Goal: Transaction & Acquisition: Book appointment/travel/reservation

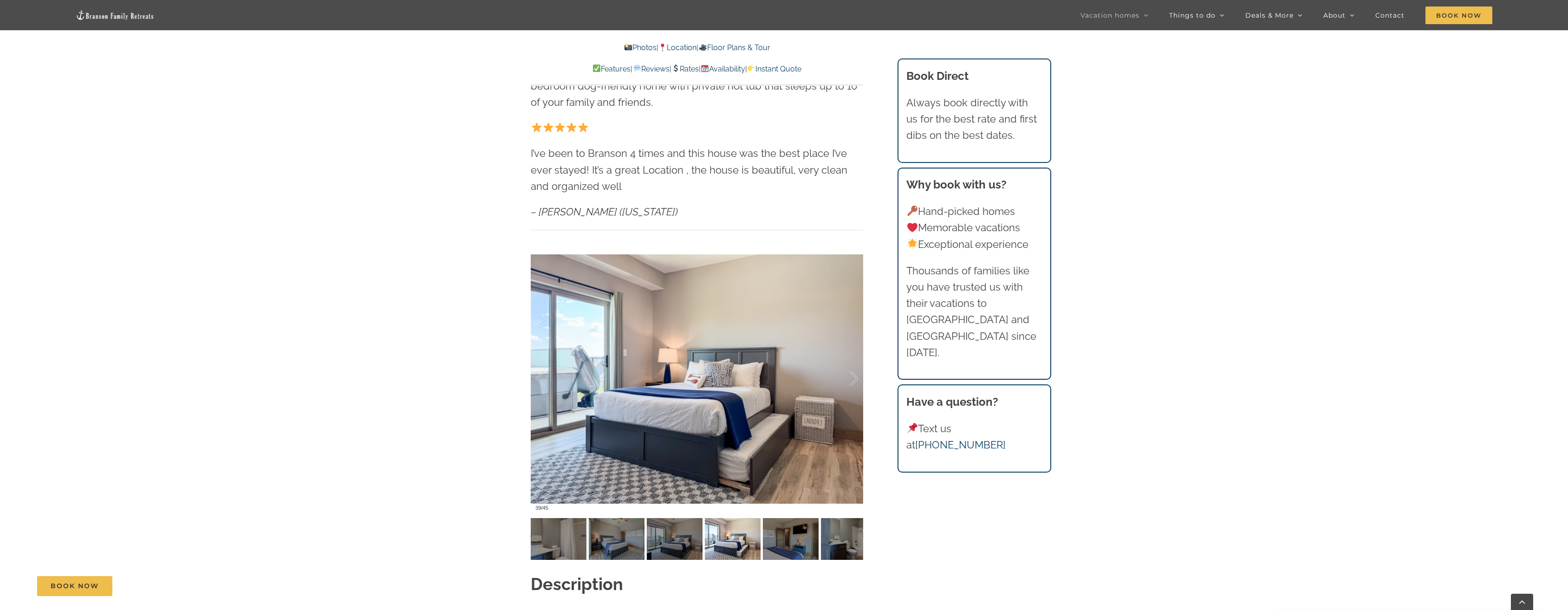
scroll to position [696, 0]
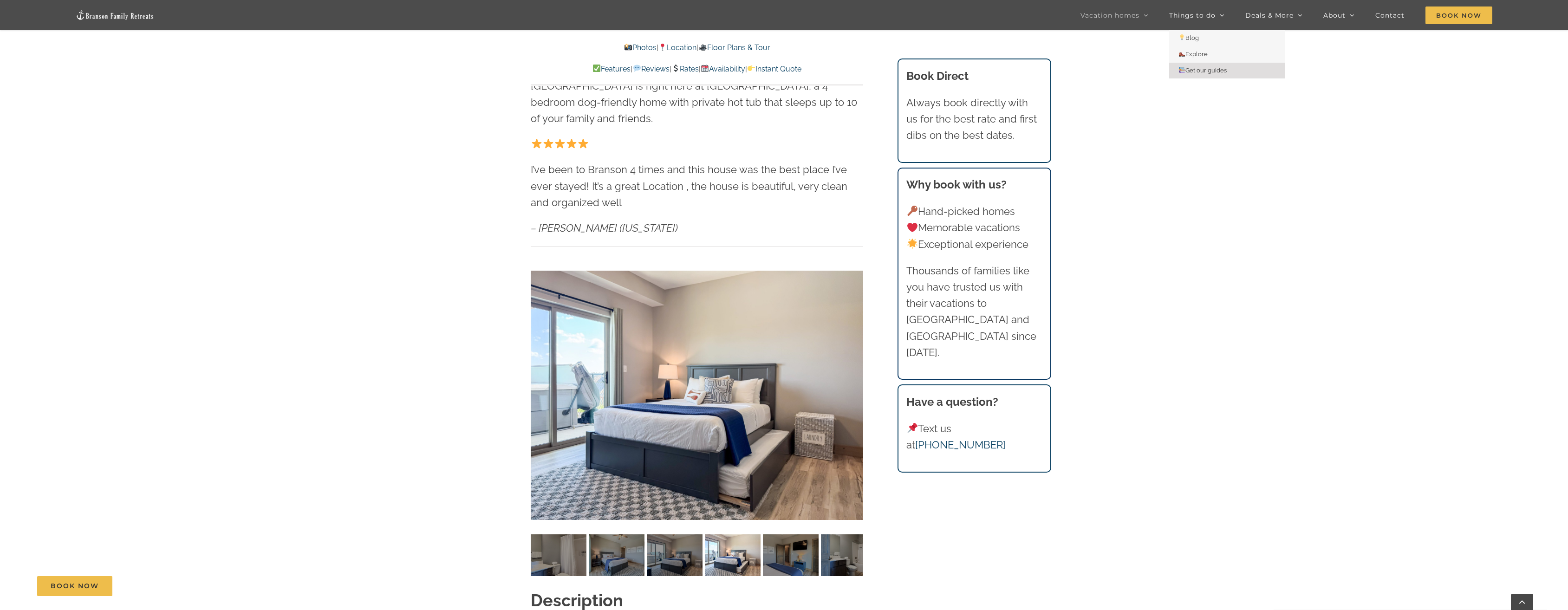
click at [1202, 69] on span "Get our guides" at bounding box center [1202, 70] width 49 height 7
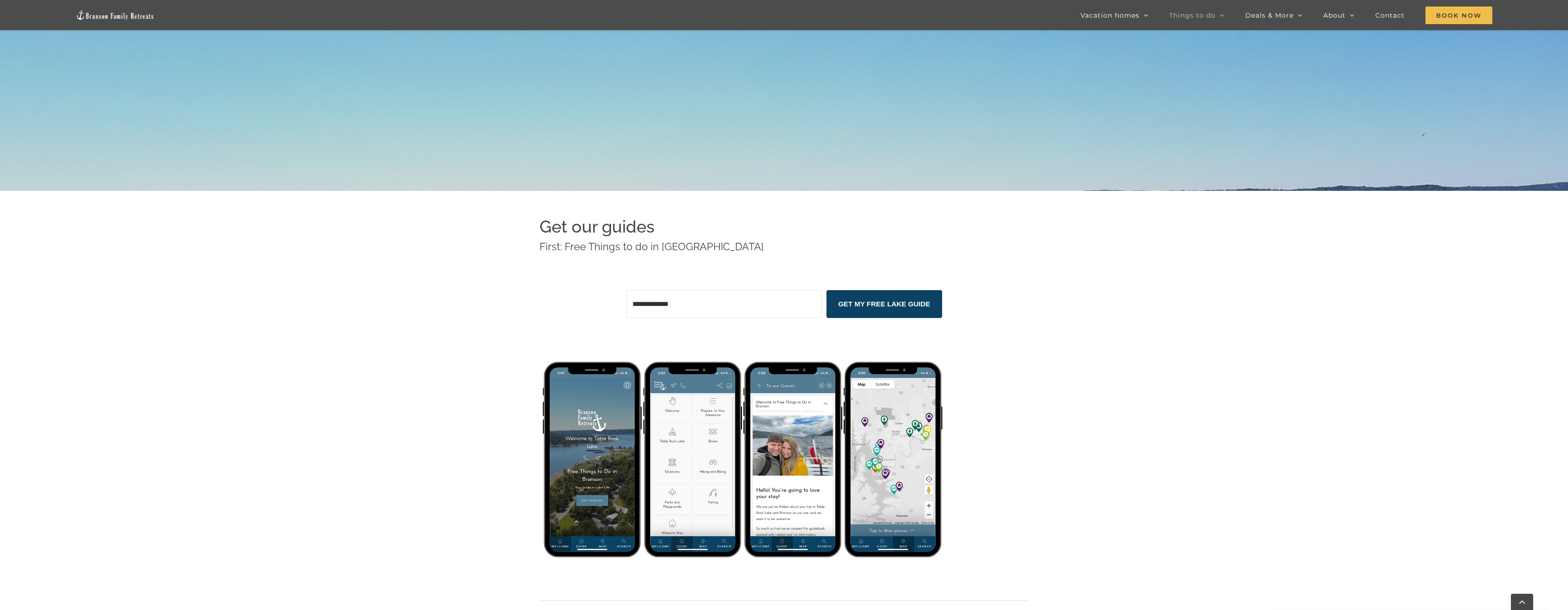
scroll to position [298, 0]
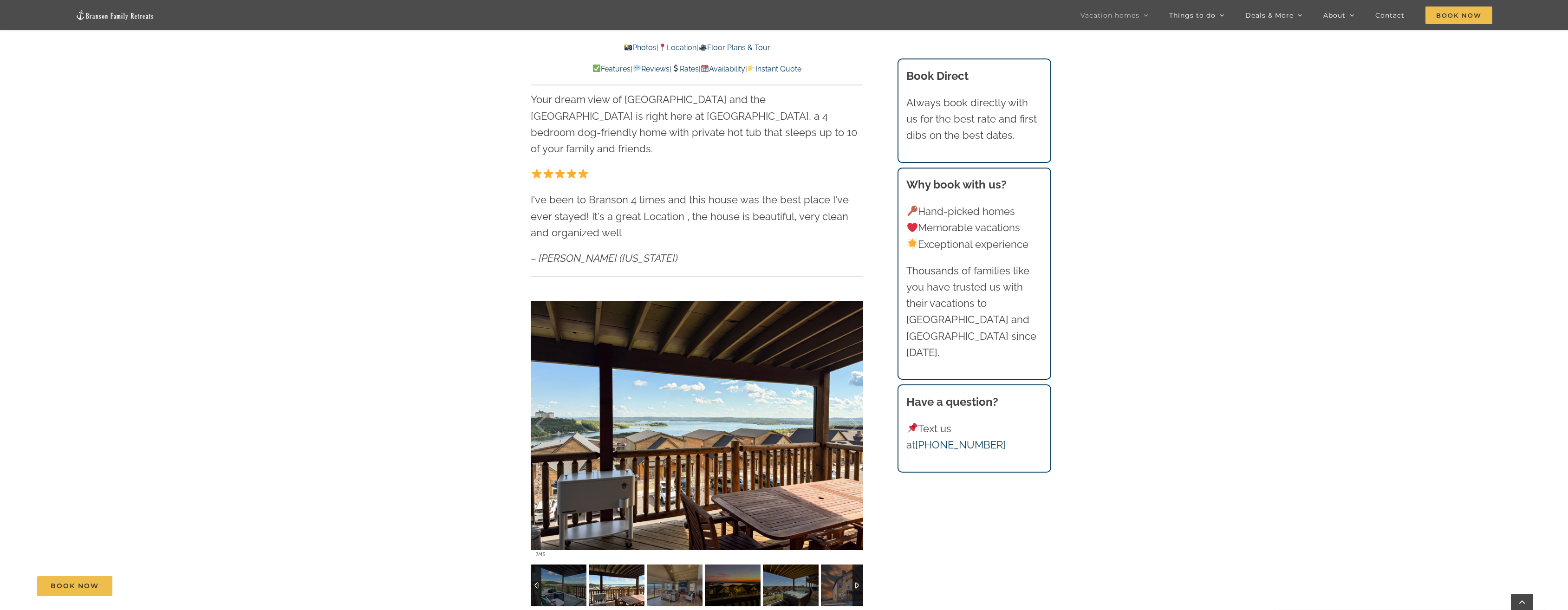
scroll to position [835, 0]
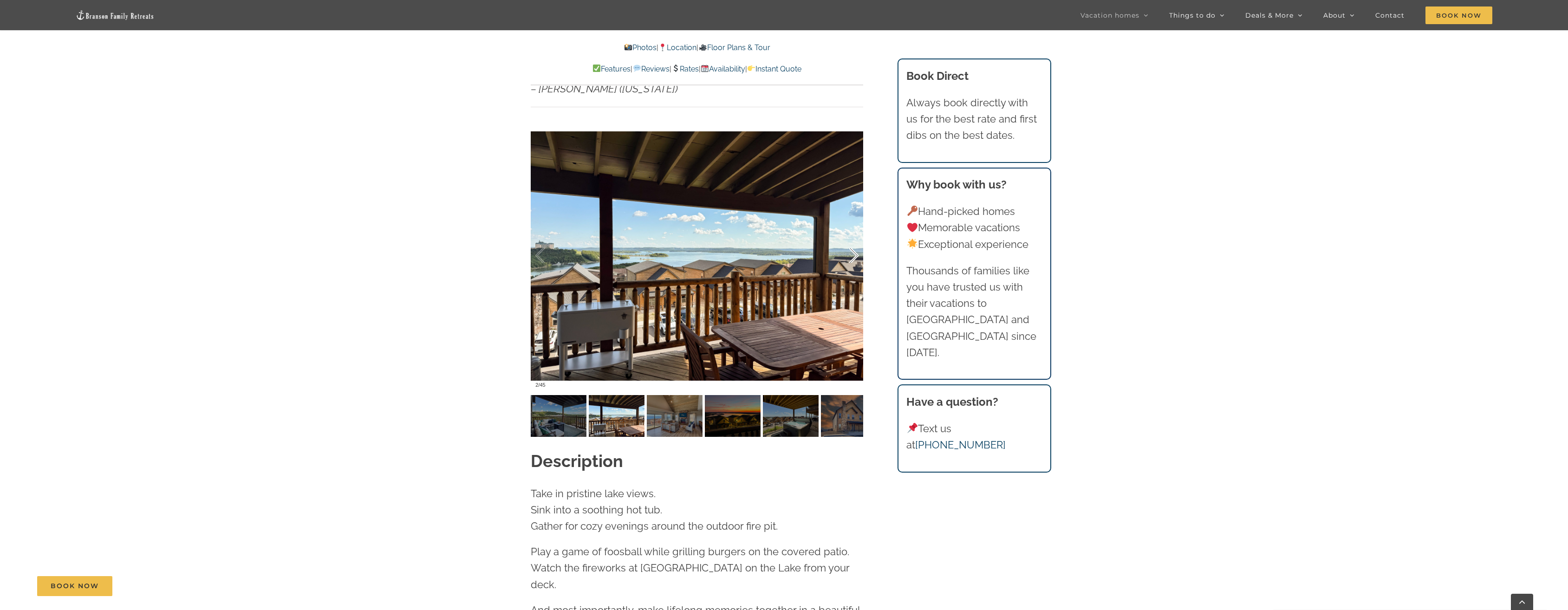
click at [853, 241] on div at bounding box center [843, 256] width 29 height 58
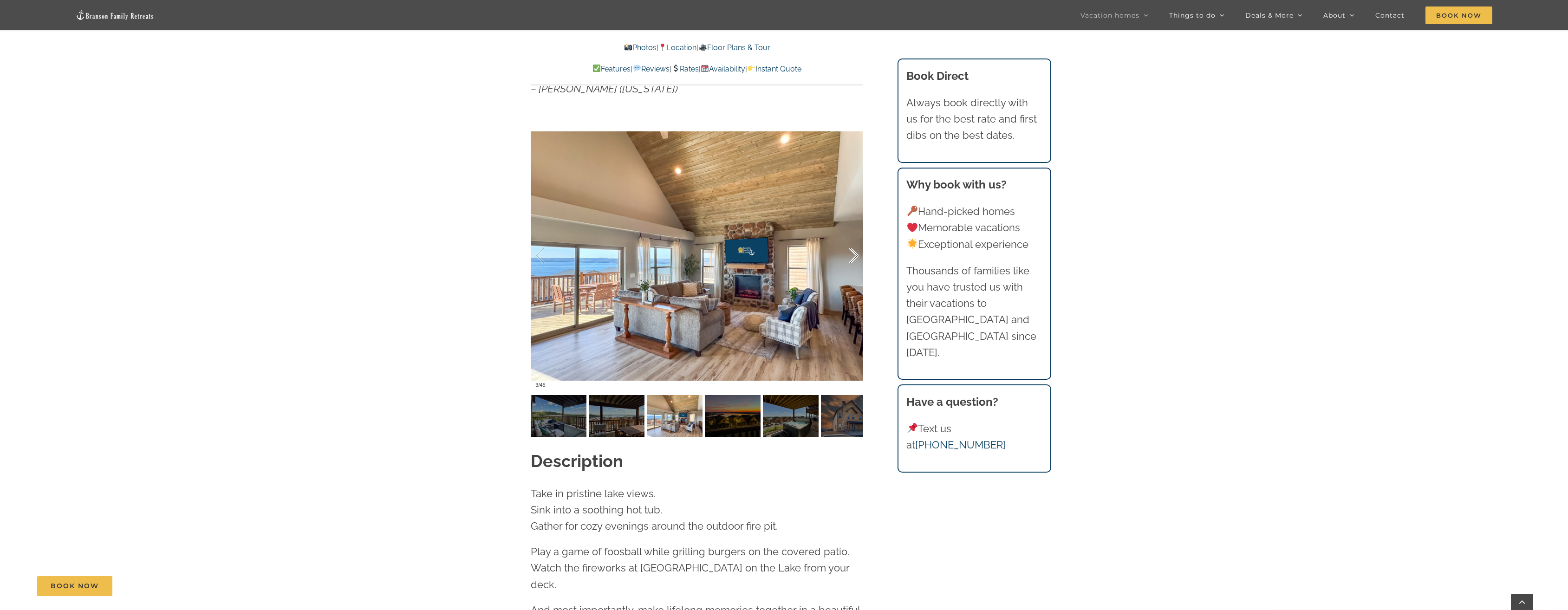
click at [851, 237] on div at bounding box center [843, 256] width 29 height 58
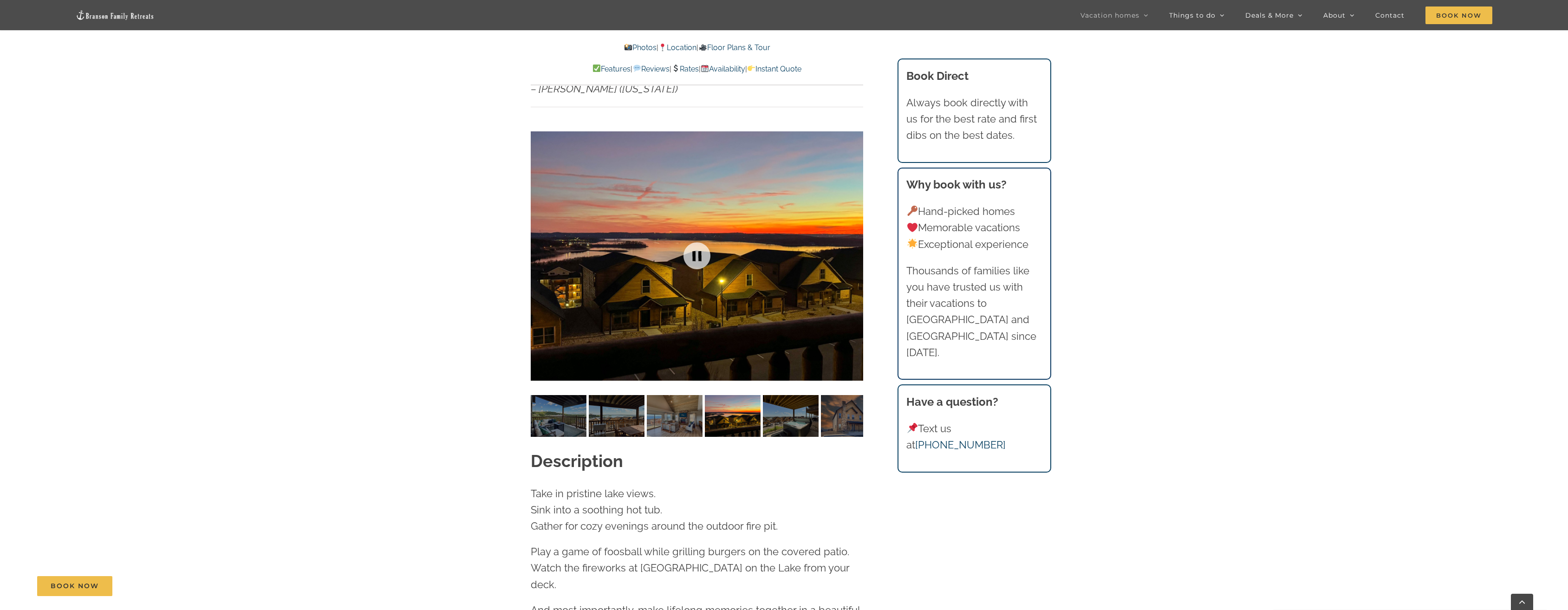
click at [851, 238] on div at bounding box center [697, 256] width 332 height 273
click at [851, 238] on div at bounding box center [843, 256] width 29 height 58
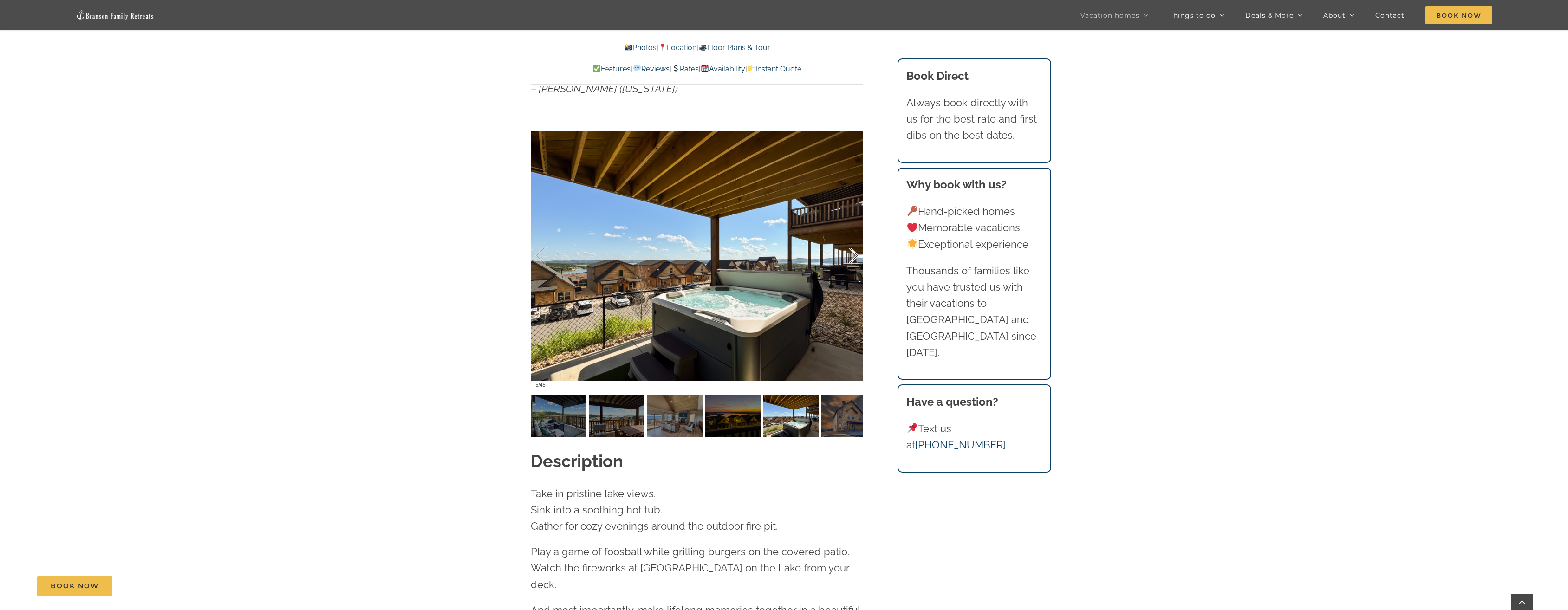
click at [853, 238] on div at bounding box center [843, 256] width 29 height 58
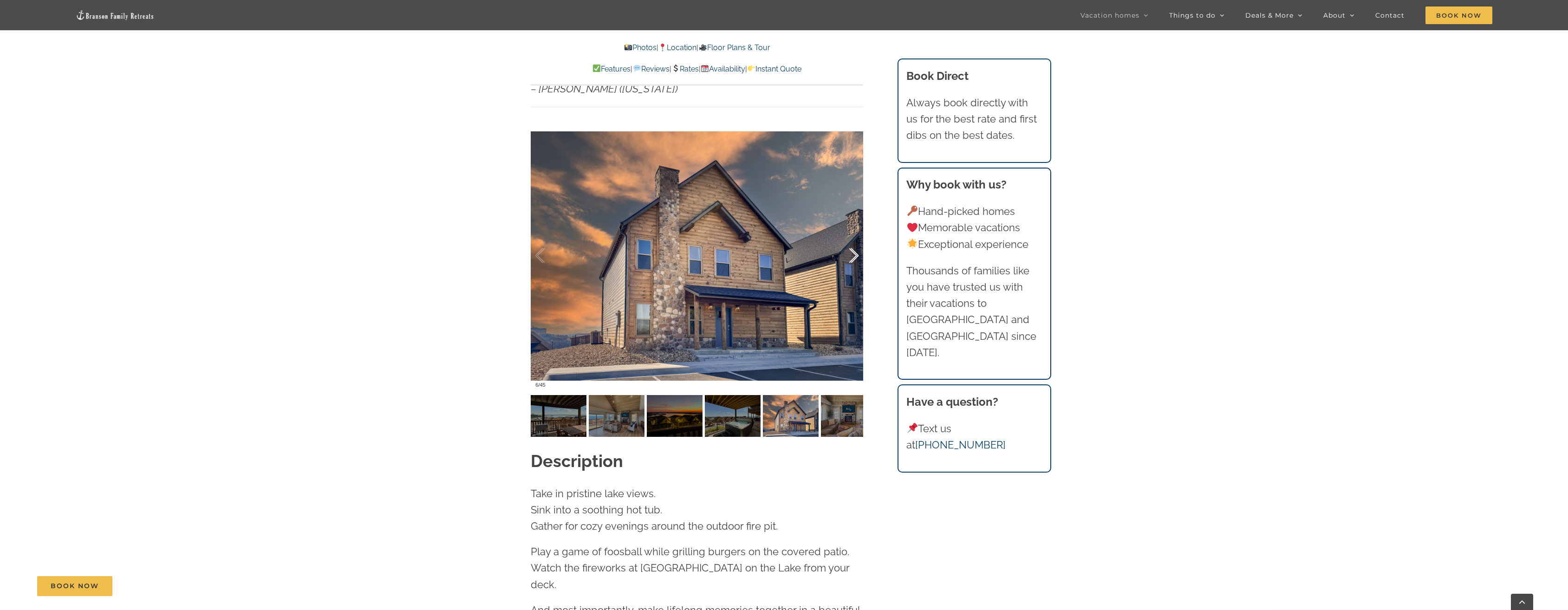
click at [855, 237] on div at bounding box center [843, 256] width 29 height 58
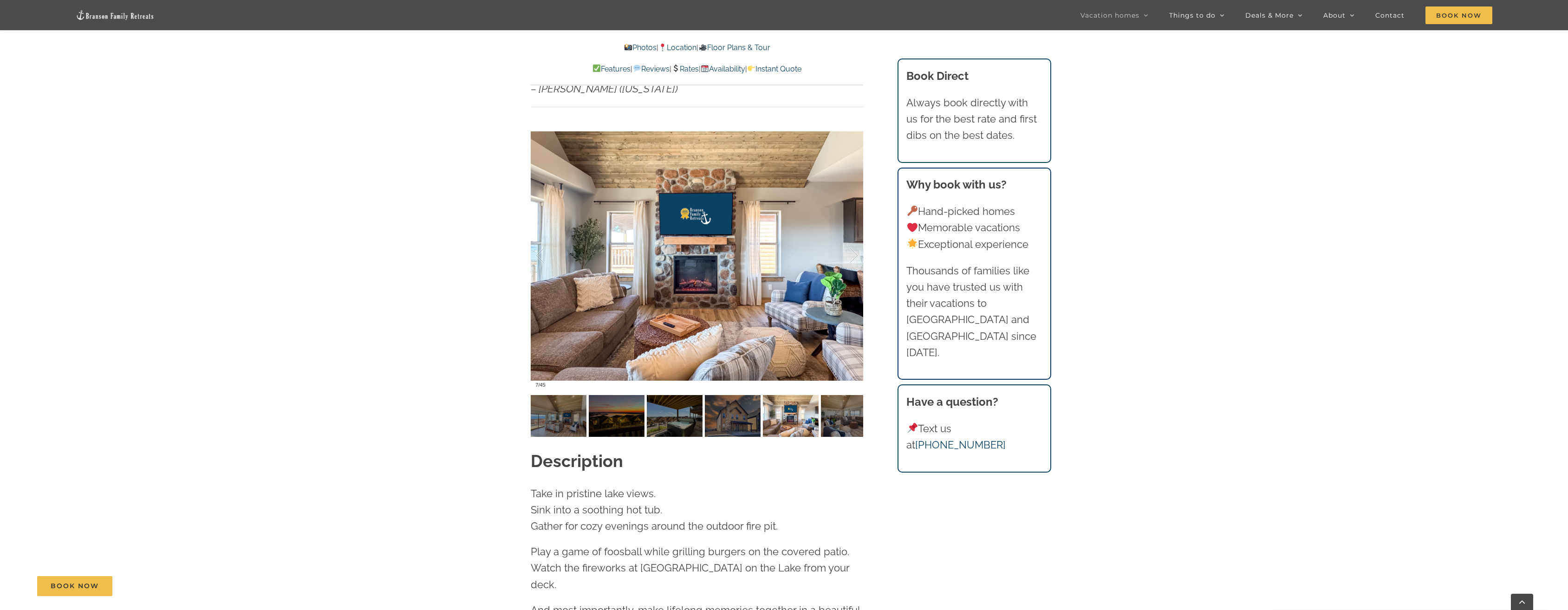
click at [856, 237] on div at bounding box center [843, 256] width 29 height 58
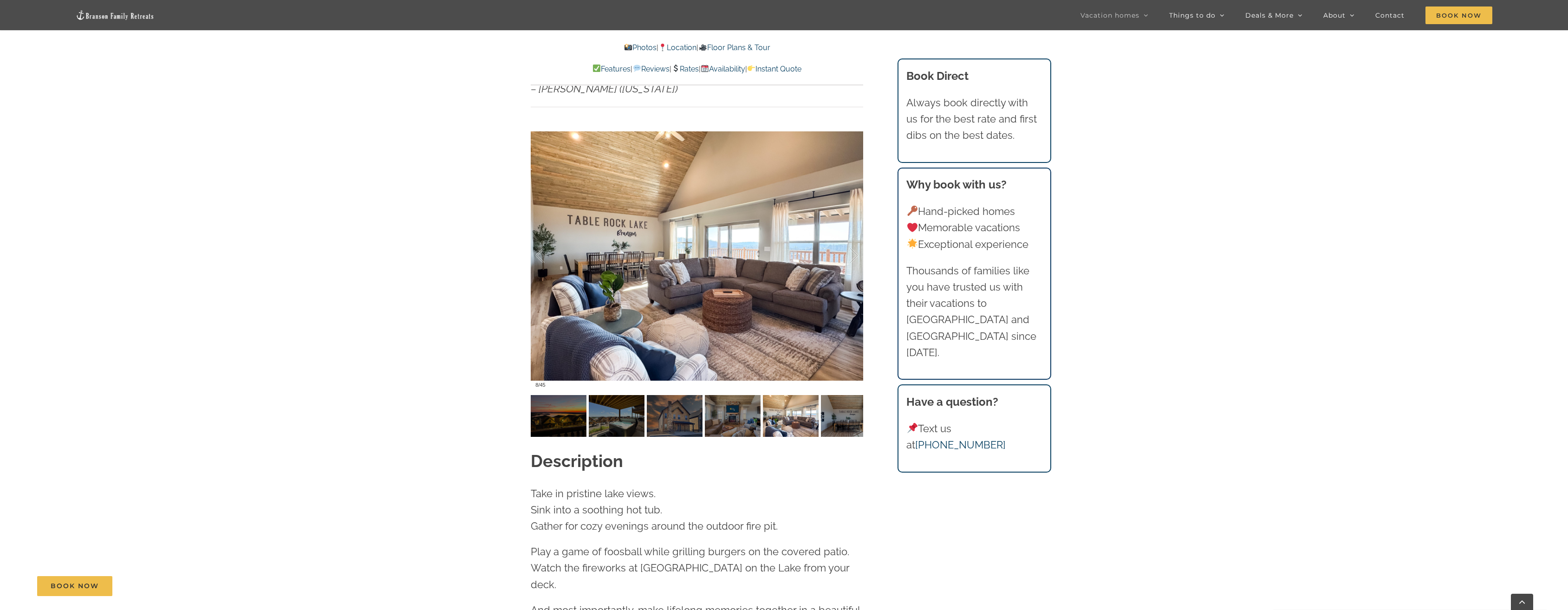
click at [856, 237] on div at bounding box center [843, 256] width 29 height 58
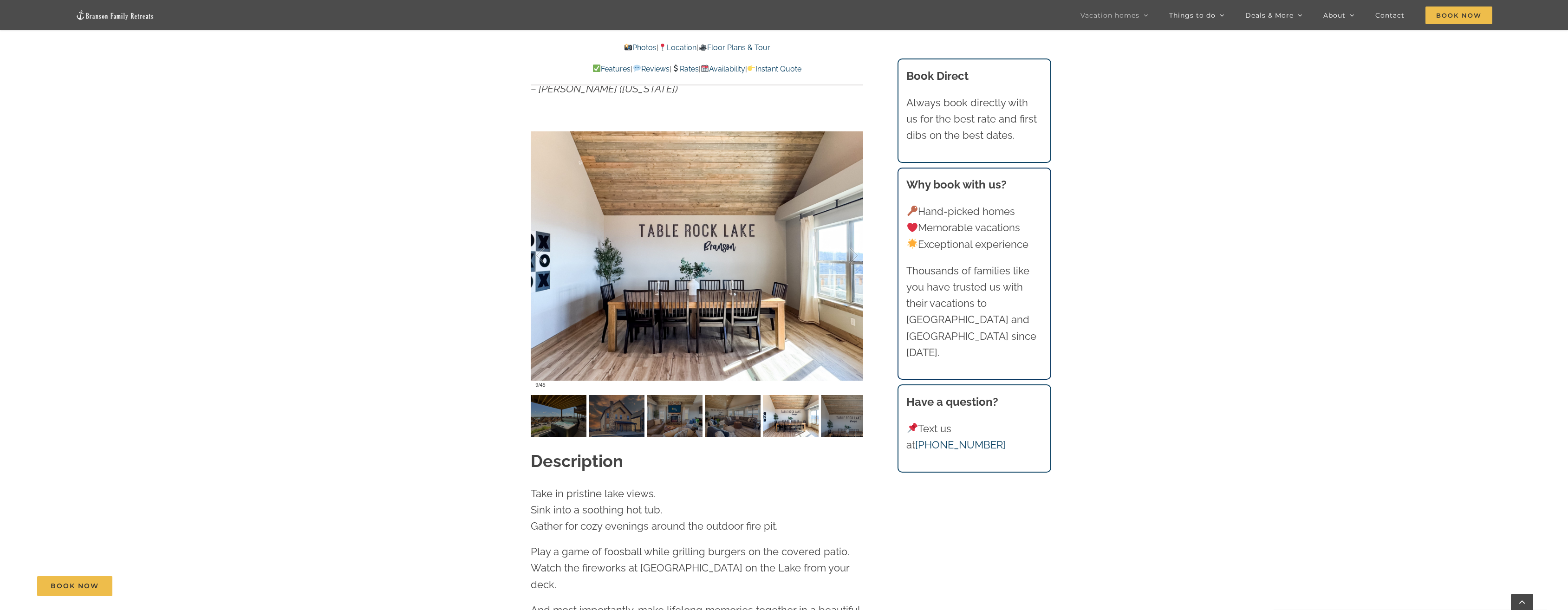
click at [856, 237] on div at bounding box center [843, 256] width 29 height 58
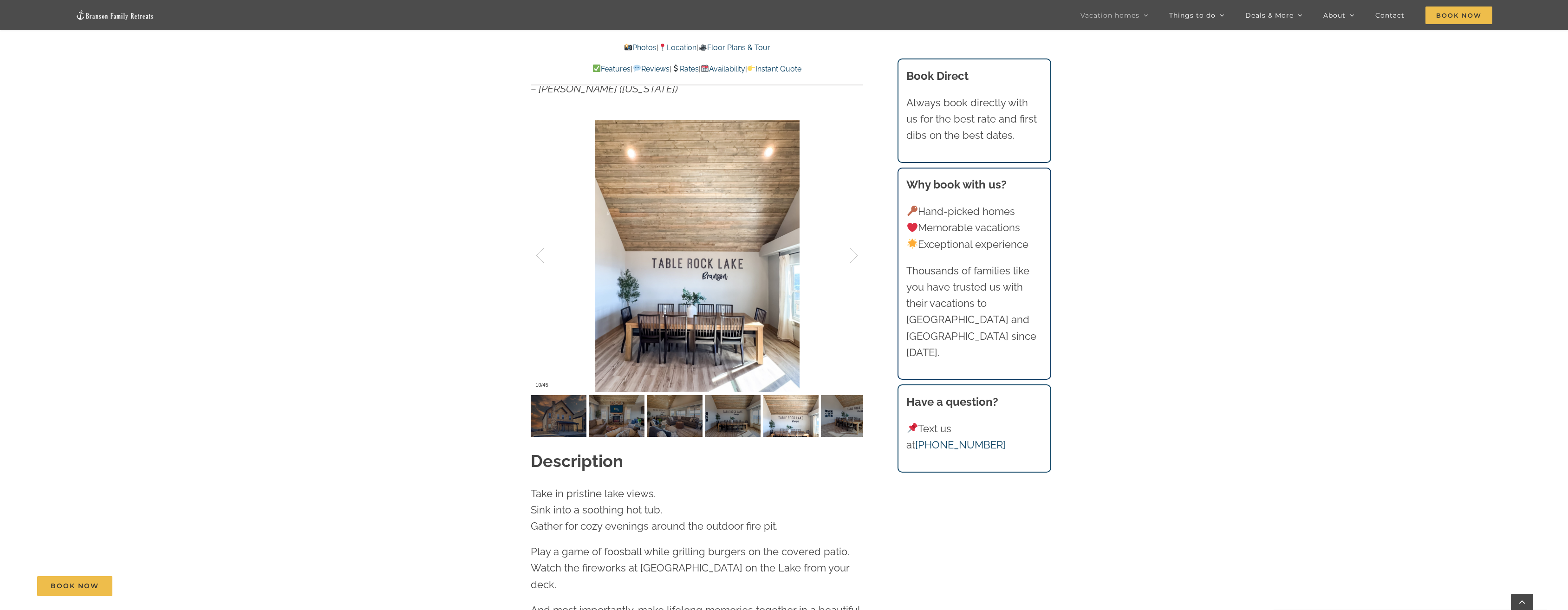
click at [856, 237] on div at bounding box center [843, 256] width 29 height 58
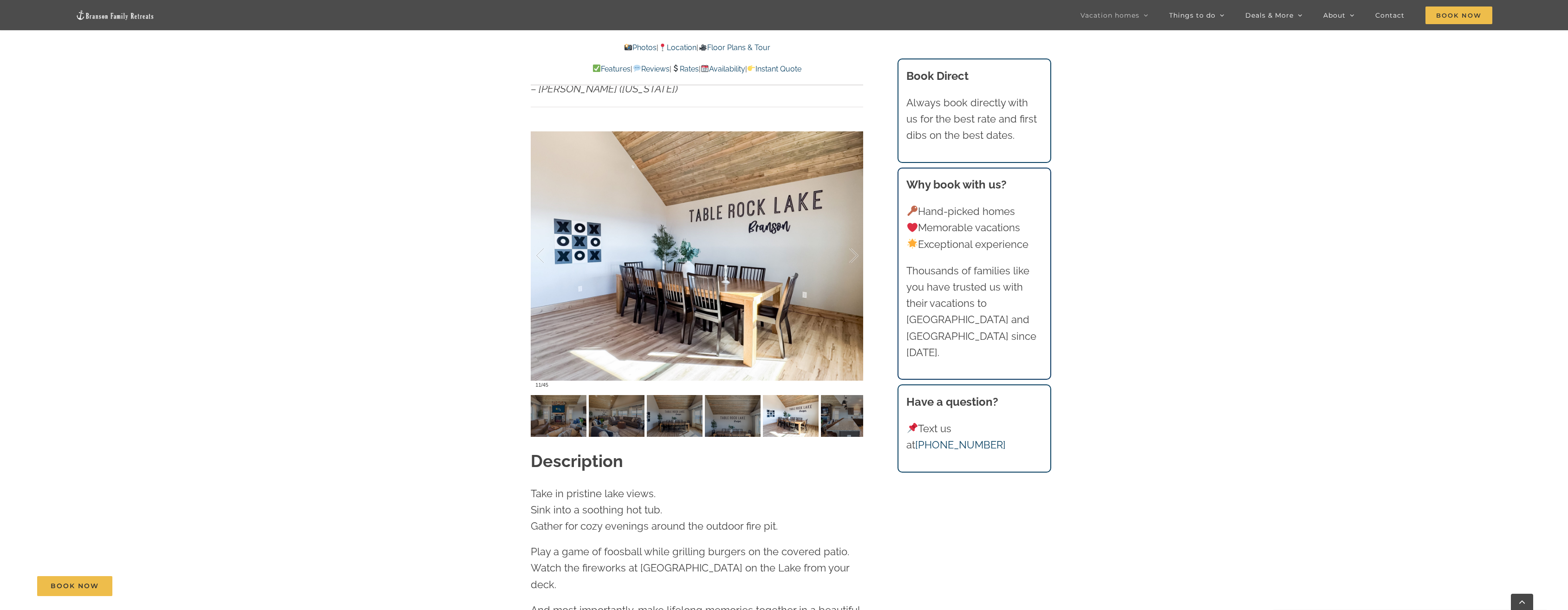
click at [856, 237] on div at bounding box center [843, 256] width 29 height 58
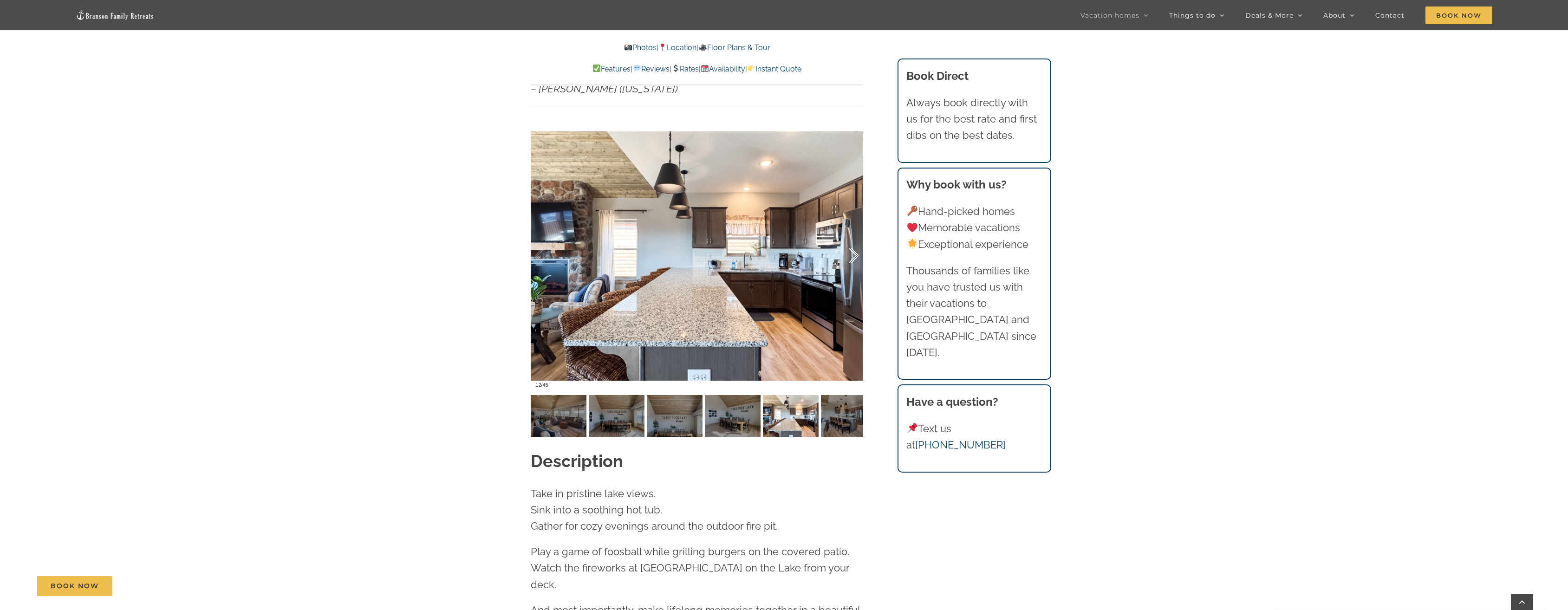
click at [856, 238] on div at bounding box center [843, 256] width 29 height 58
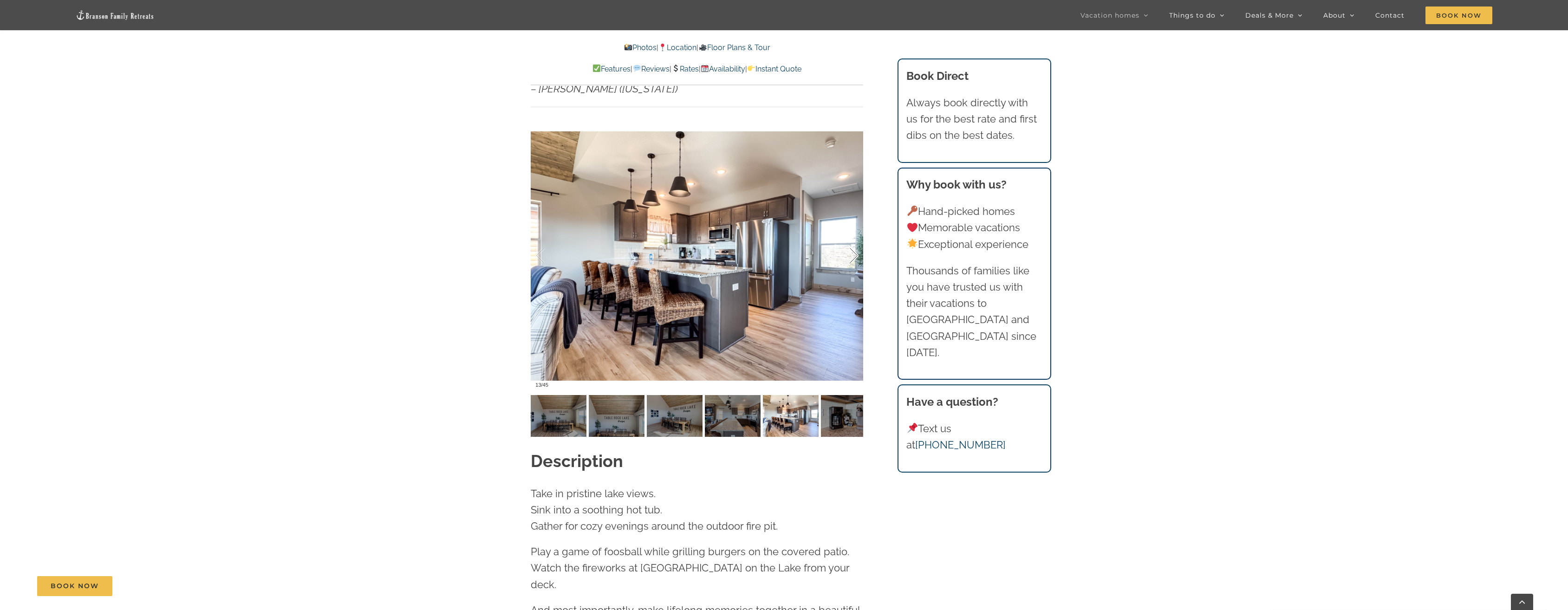
click at [856, 238] on div at bounding box center [843, 256] width 29 height 58
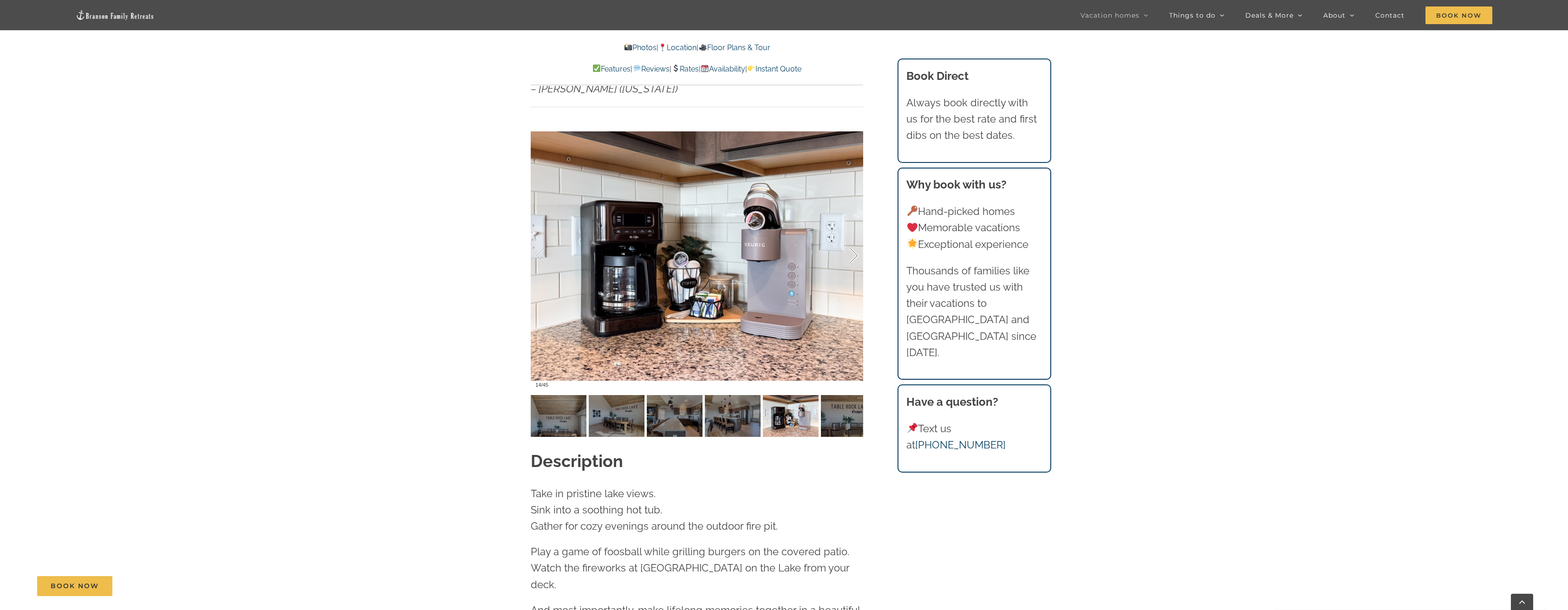
click at [856, 238] on div at bounding box center [843, 256] width 29 height 58
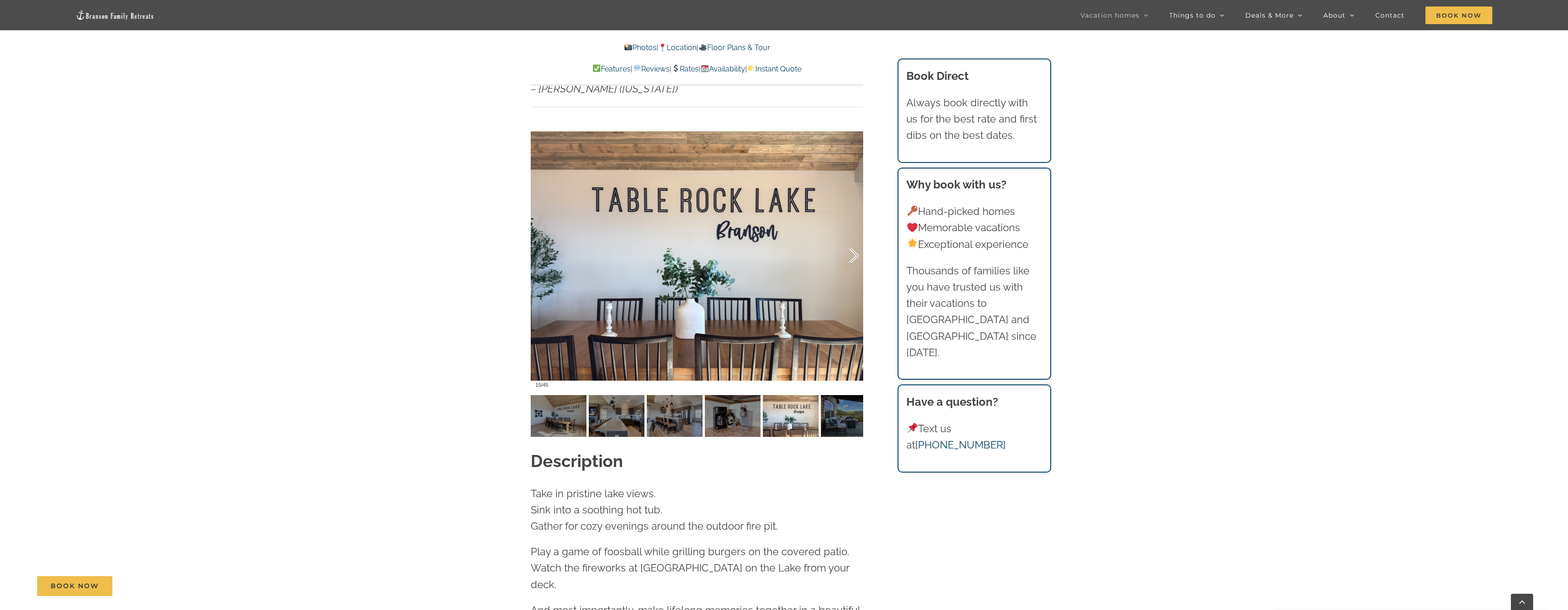
click at [856, 238] on div at bounding box center [843, 256] width 29 height 58
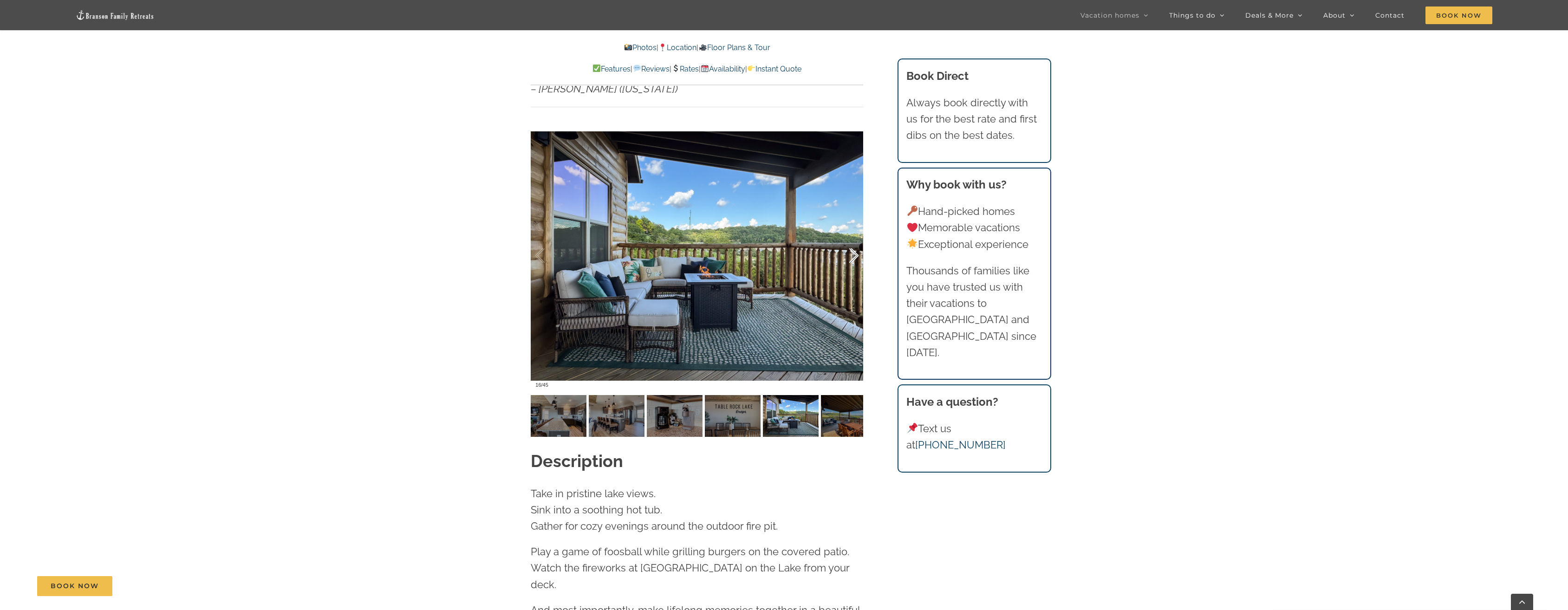
click at [856, 238] on div at bounding box center [843, 256] width 29 height 58
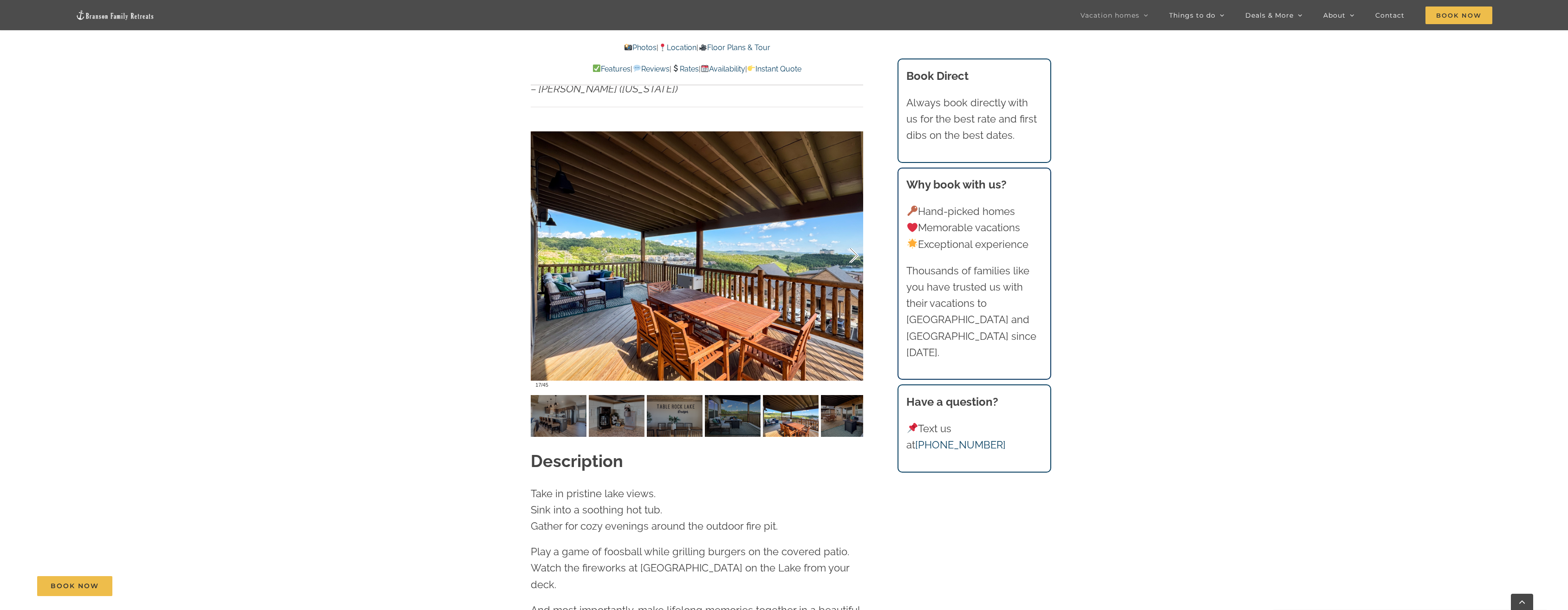
click at [856, 238] on div at bounding box center [843, 256] width 29 height 58
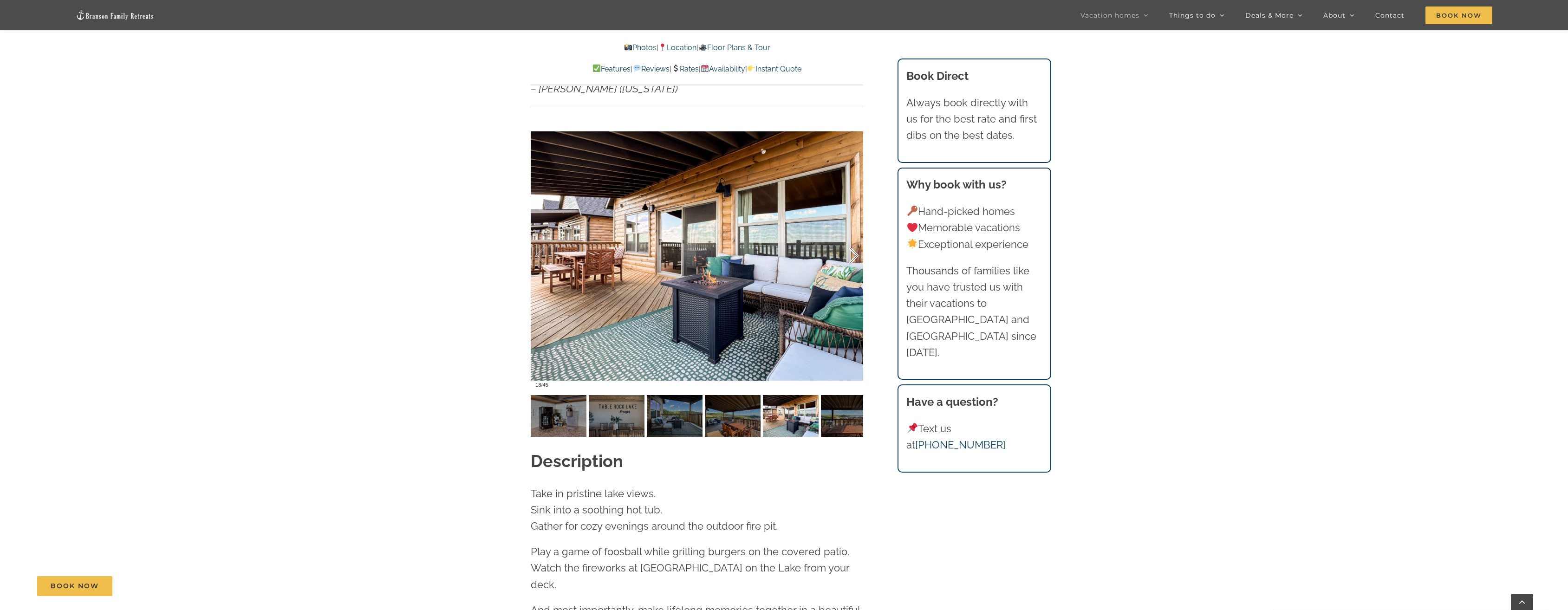
click at [856, 238] on div at bounding box center [843, 256] width 29 height 58
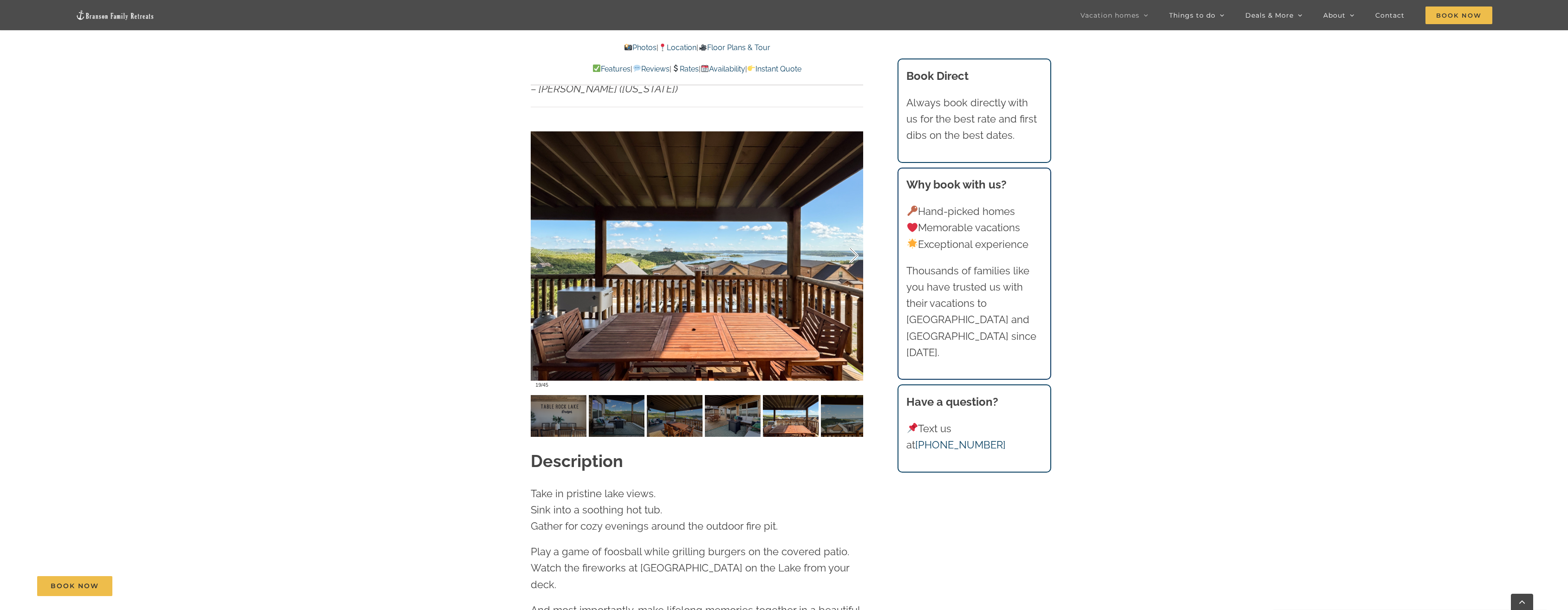
click at [856, 238] on div at bounding box center [843, 256] width 29 height 58
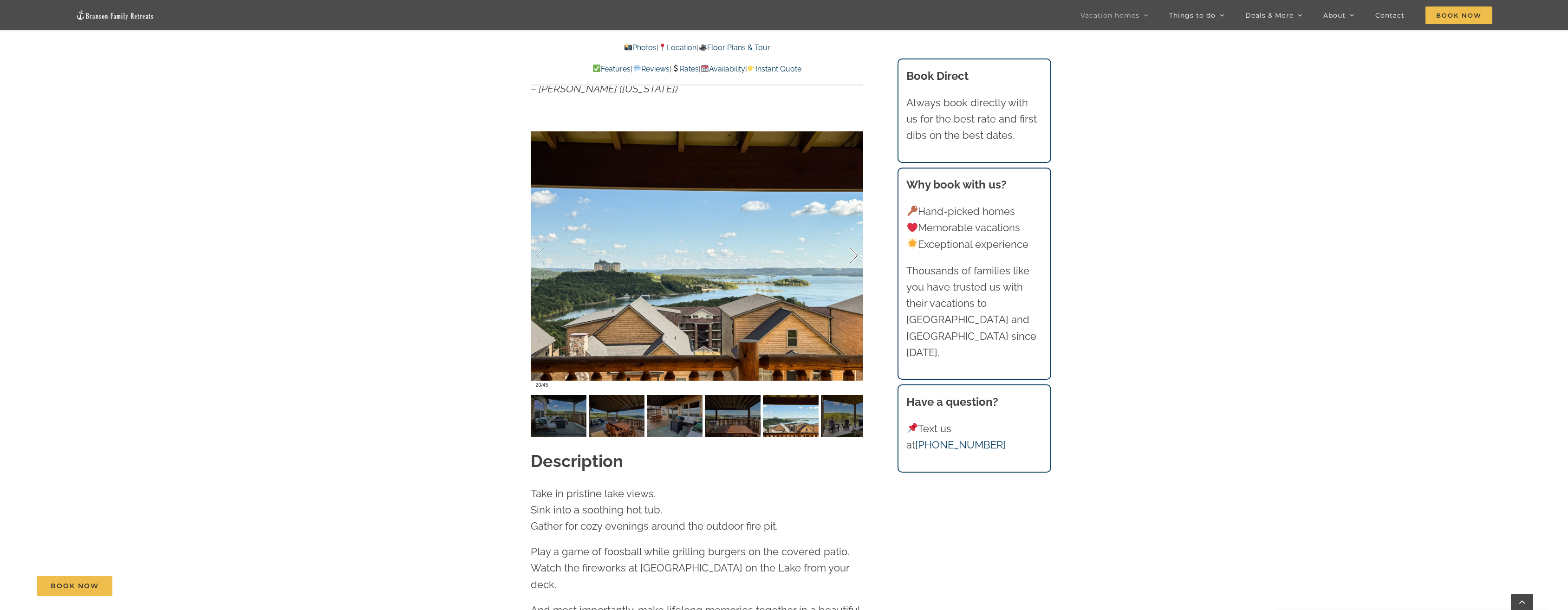
click at [856, 238] on div at bounding box center [843, 256] width 29 height 58
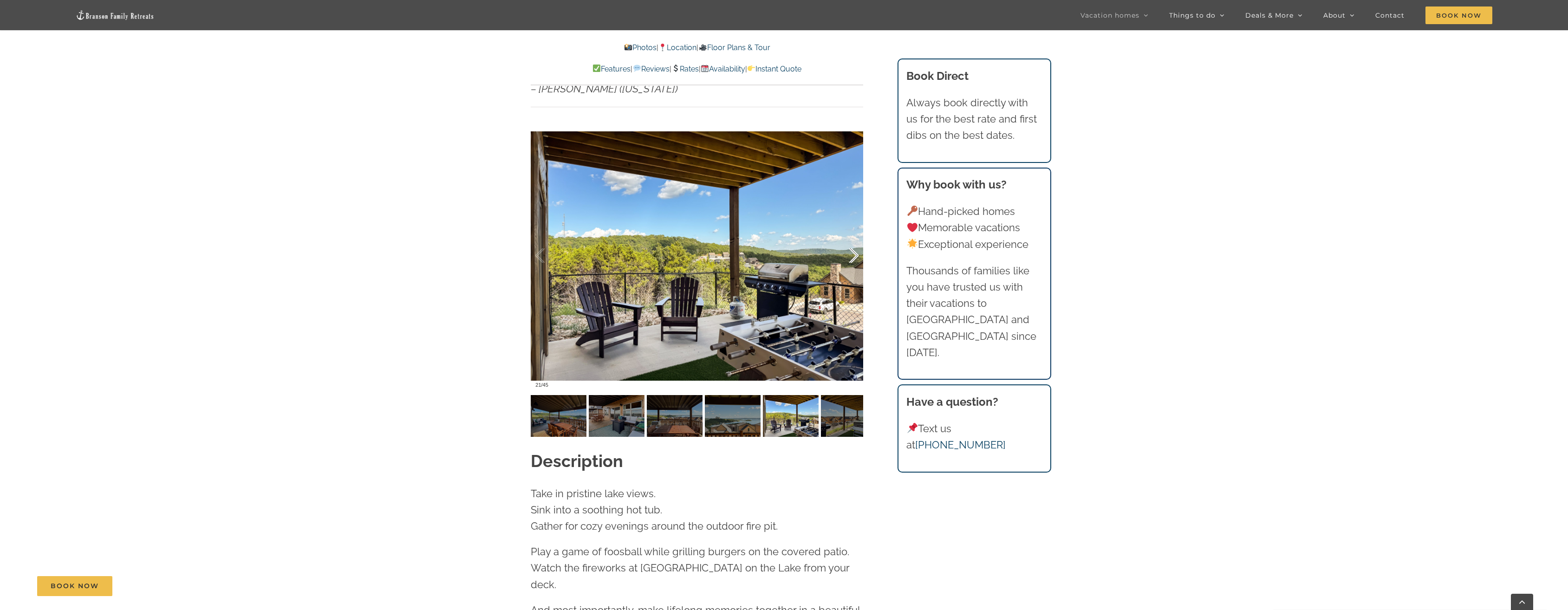
click at [856, 238] on div at bounding box center [843, 256] width 29 height 58
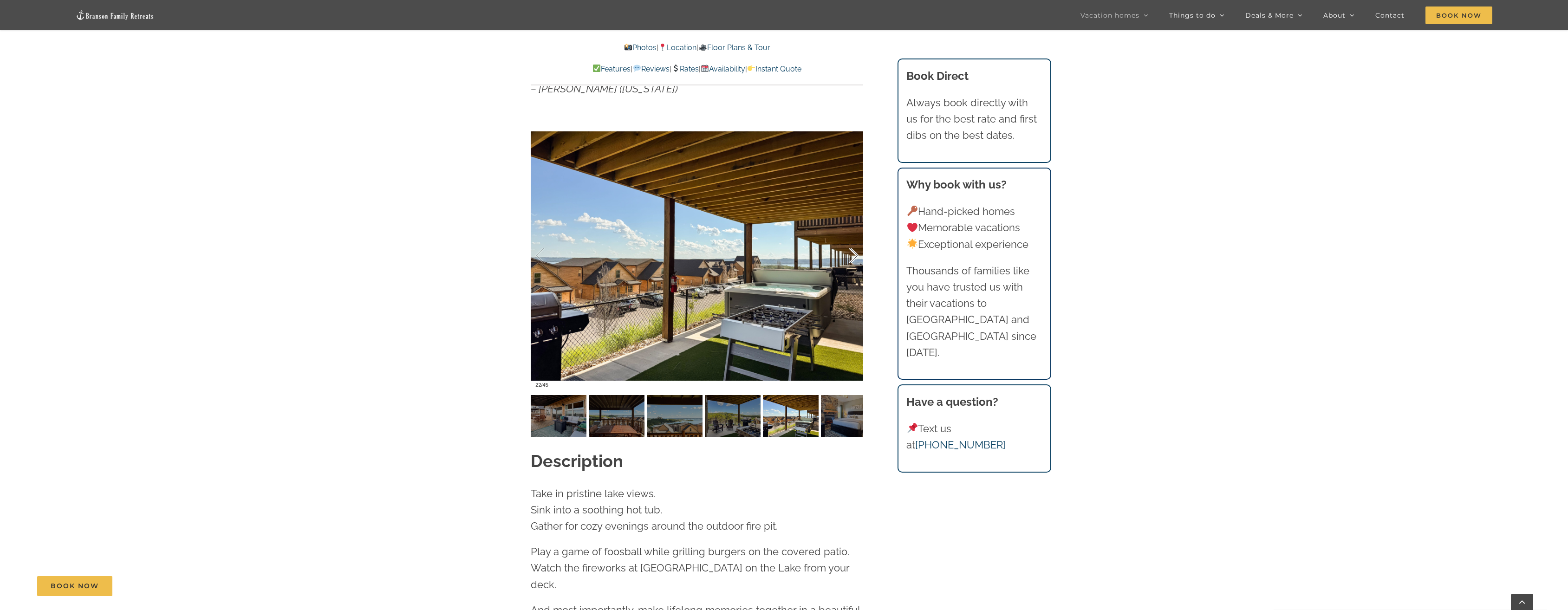
click at [856, 237] on div at bounding box center [843, 256] width 29 height 58
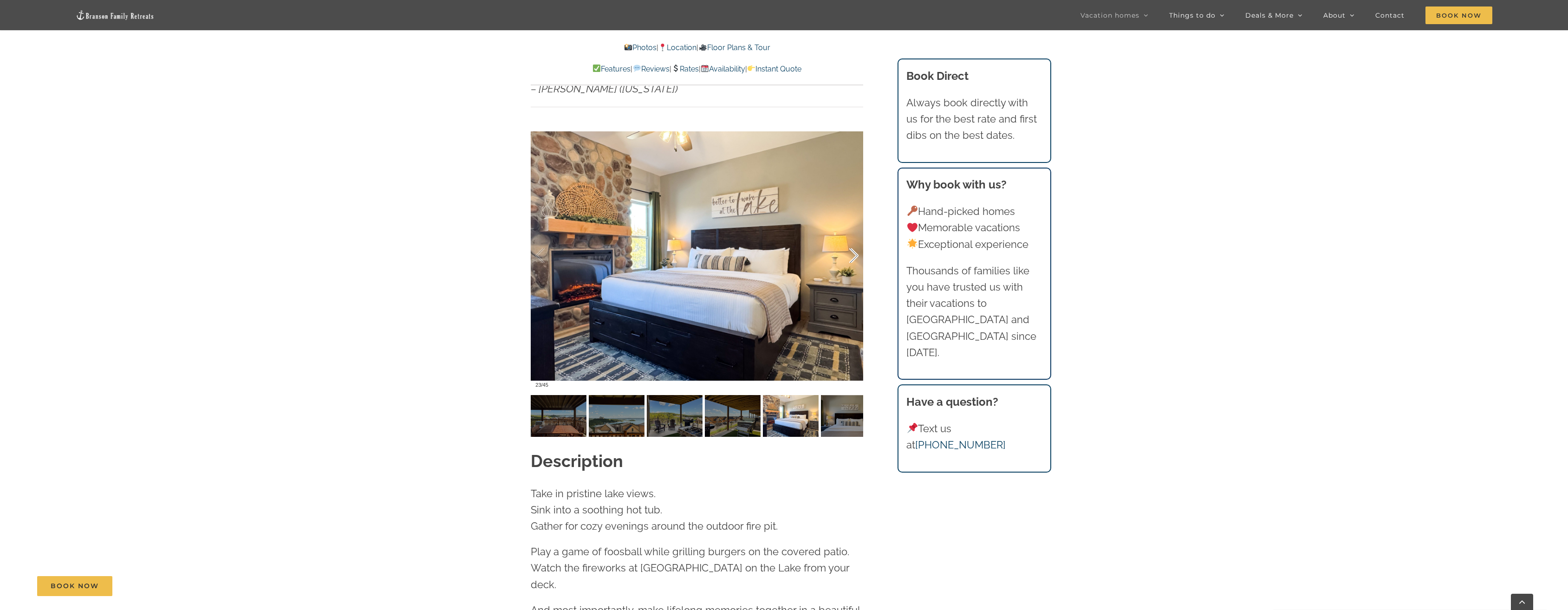
click at [854, 239] on div at bounding box center [843, 256] width 29 height 58
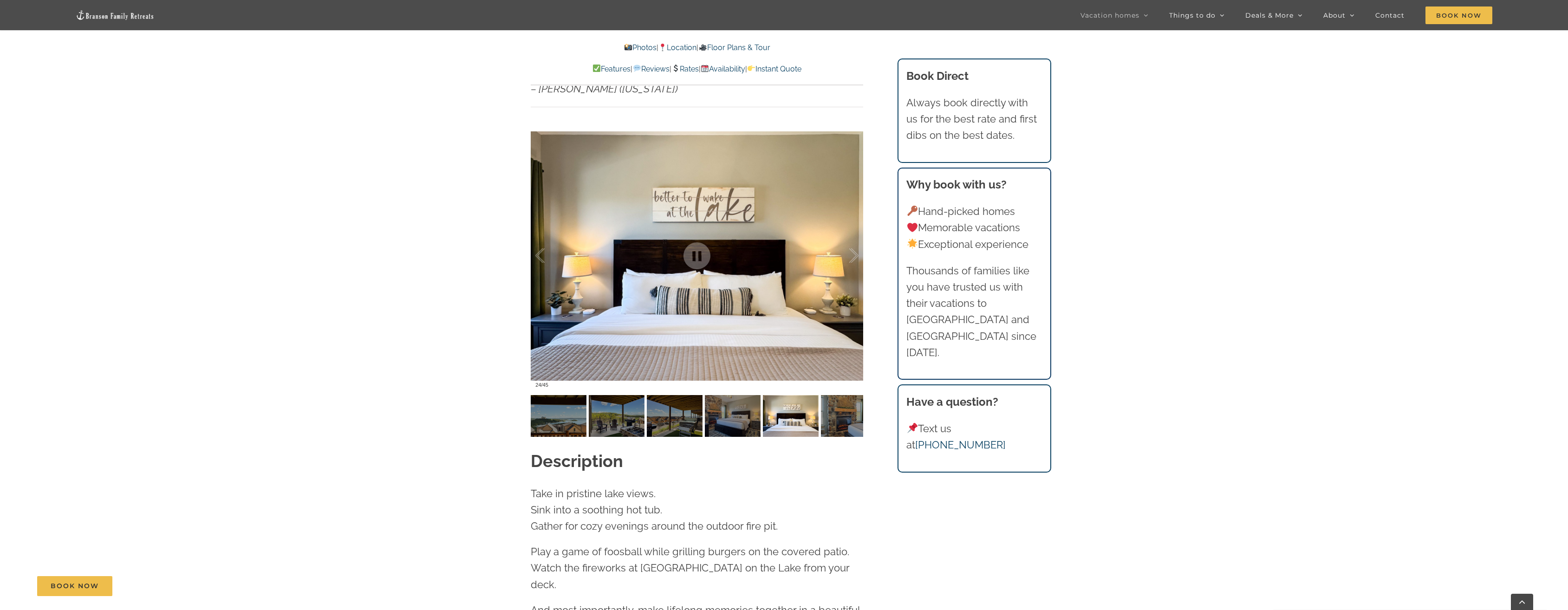
click at [853, 239] on div at bounding box center [843, 256] width 29 height 58
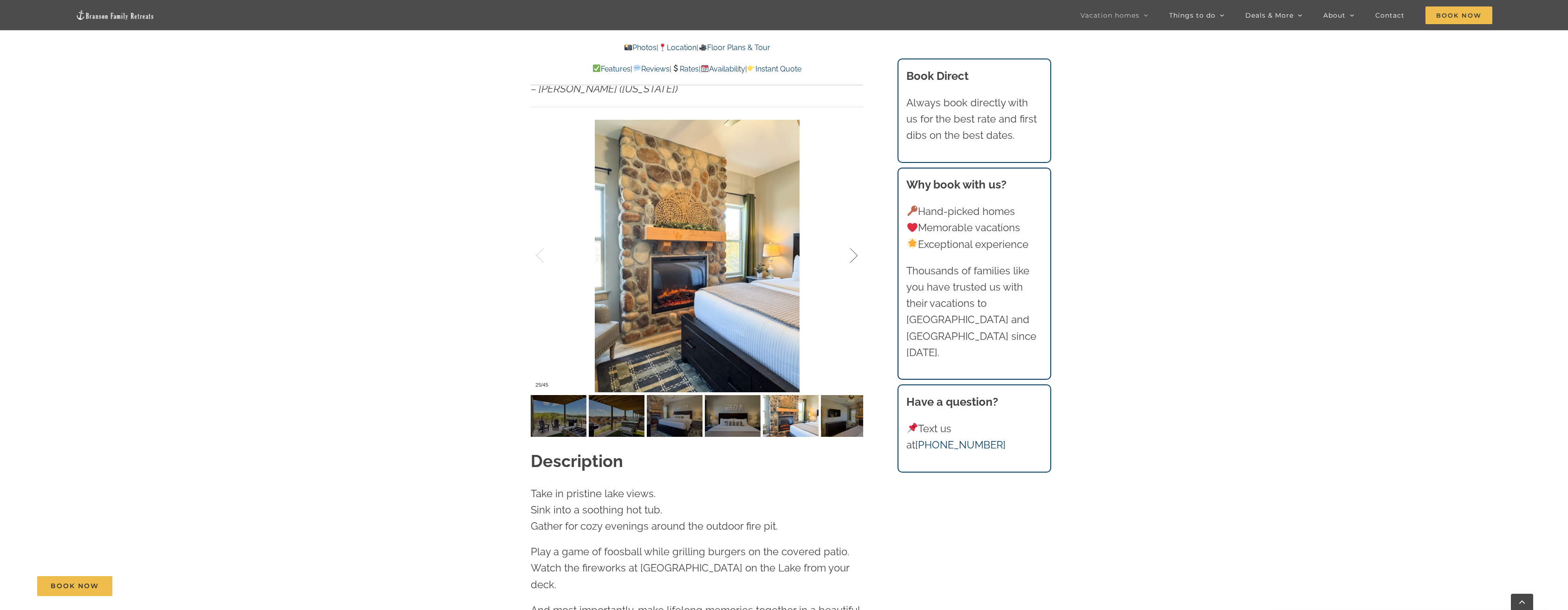
click at [855, 239] on div at bounding box center [843, 256] width 29 height 58
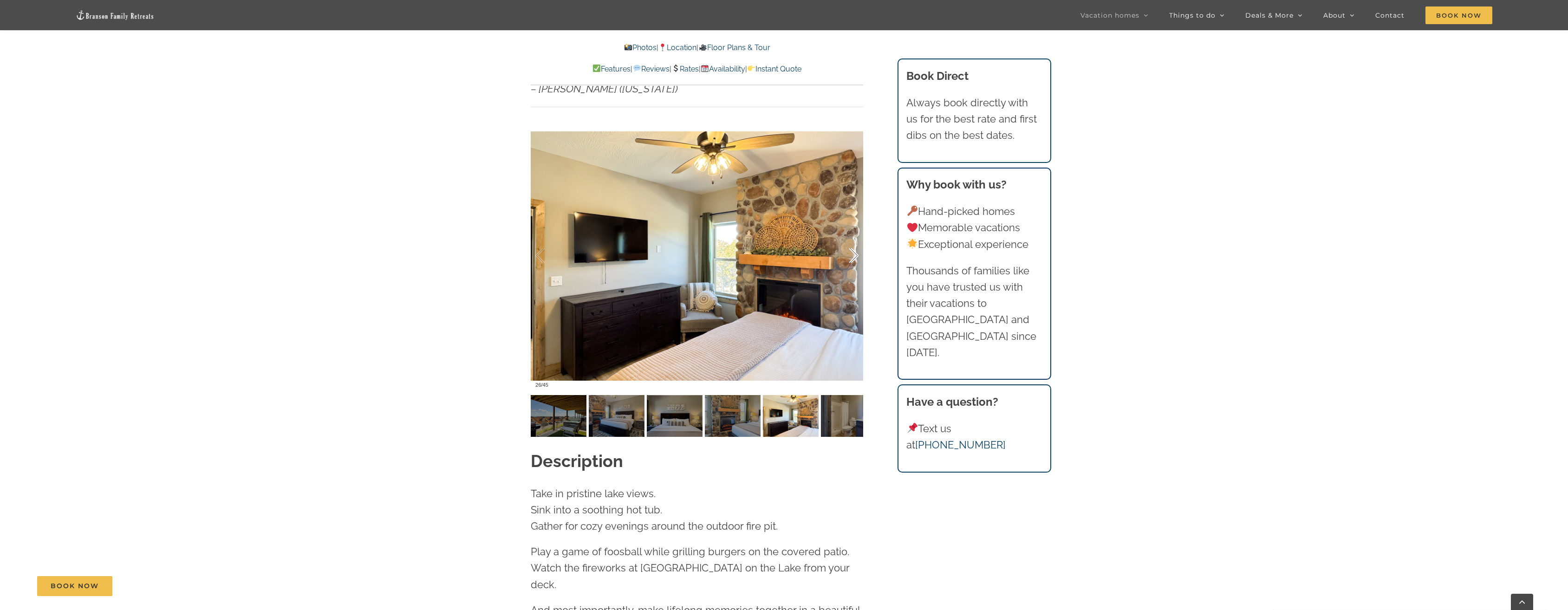
click at [855, 239] on div at bounding box center [843, 256] width 29 height 58
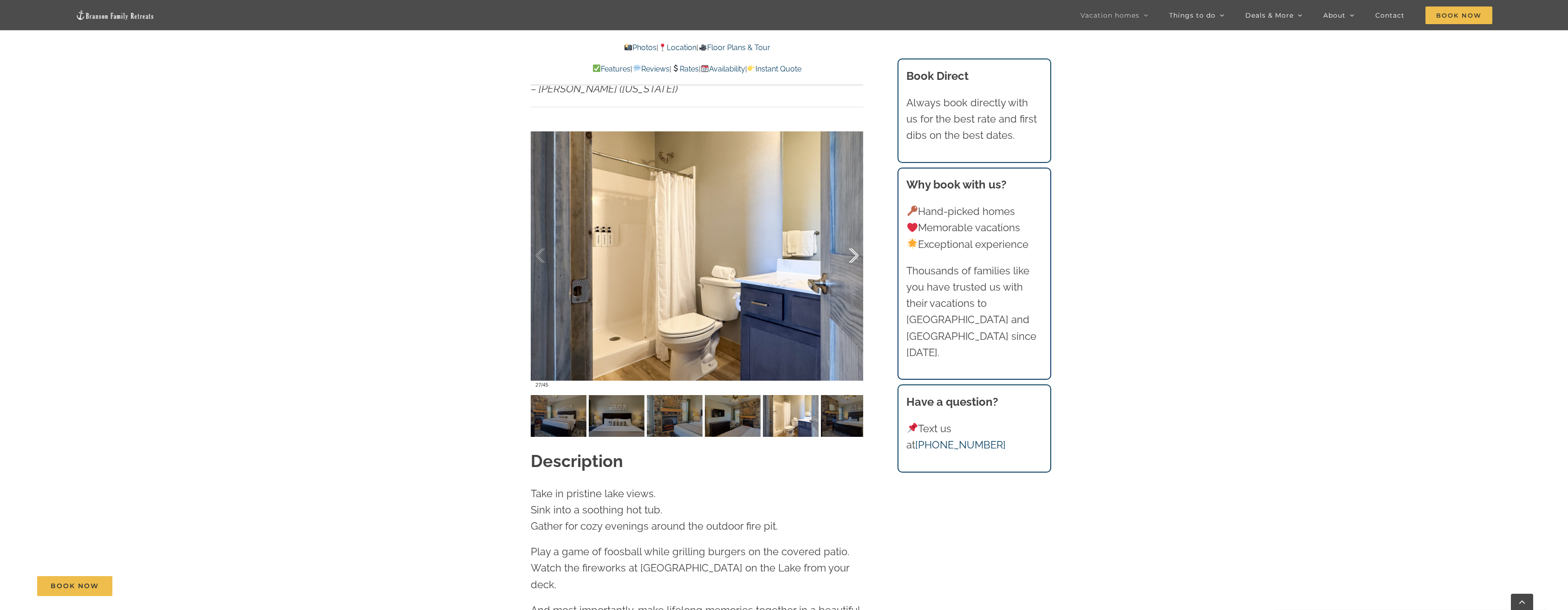
click at [855, 239] on div at bounding box center [843, 256] width 29 height 58
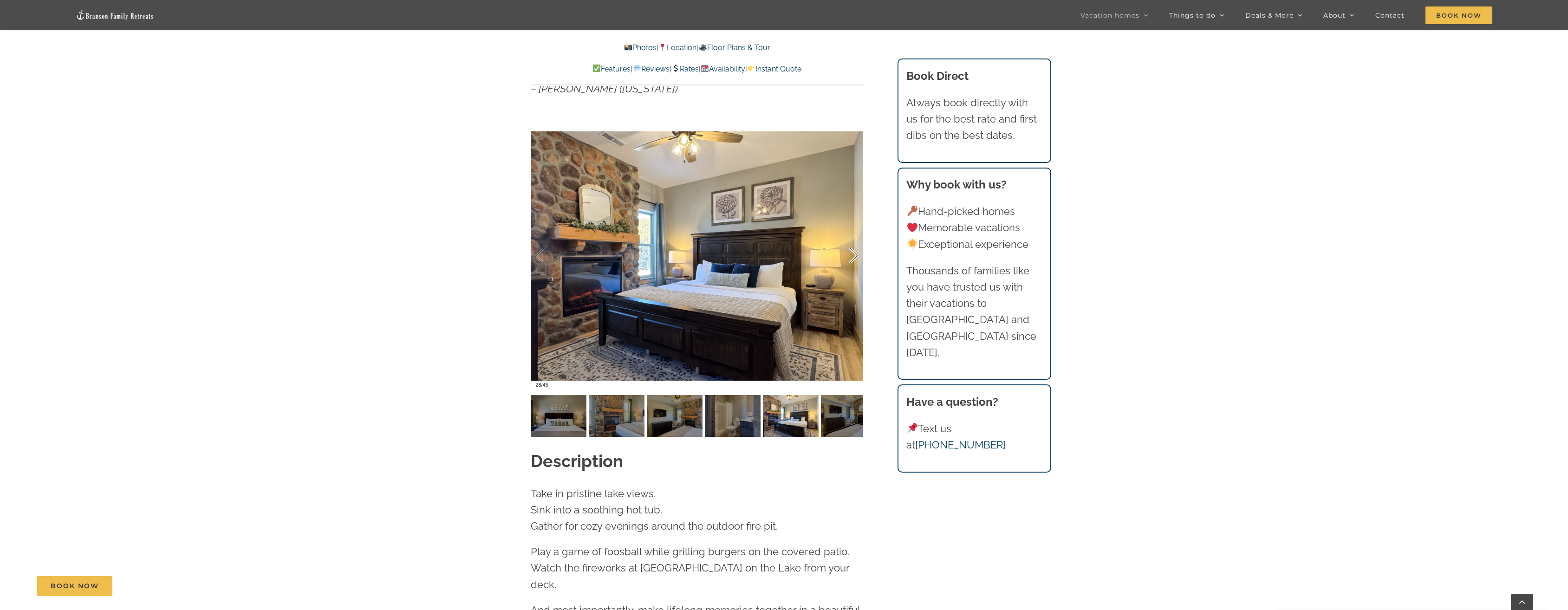
click at [855, 239] on div at bounding box center [843, 256] width 29 height 58
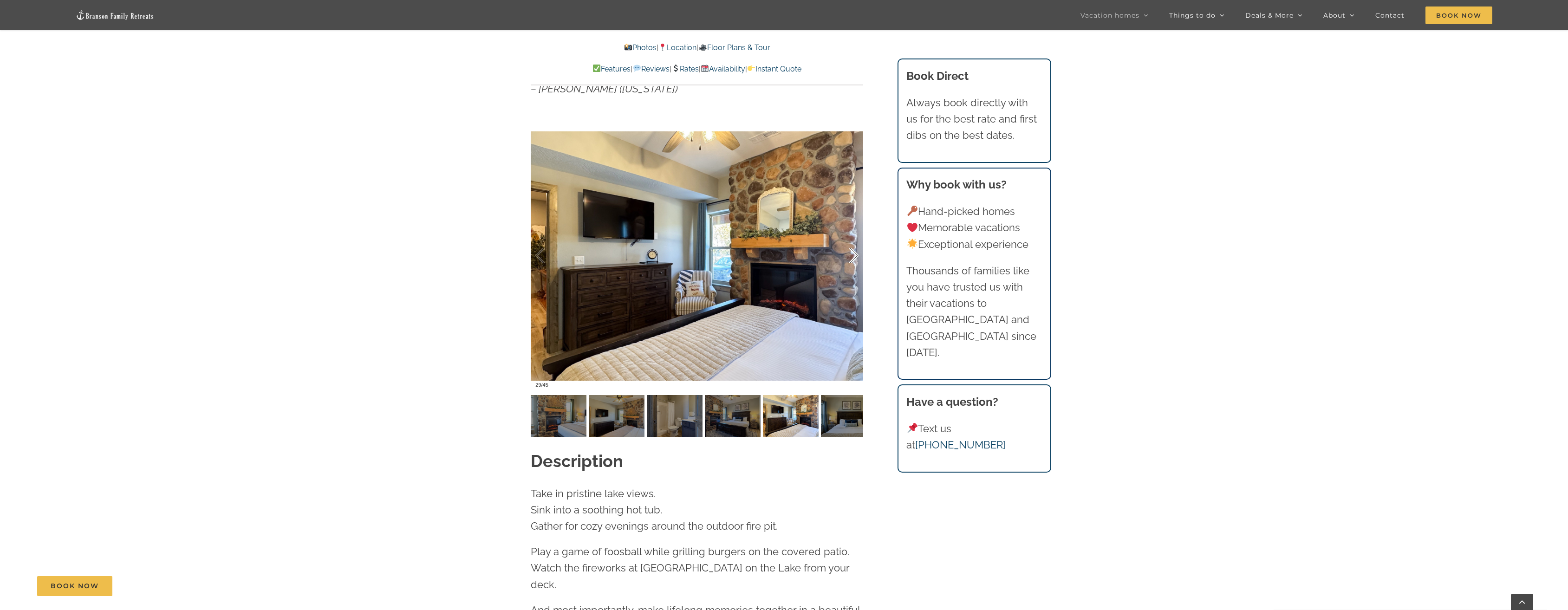
click at [855, 239] on div at bounding box center [843, 256] width 29 height 58
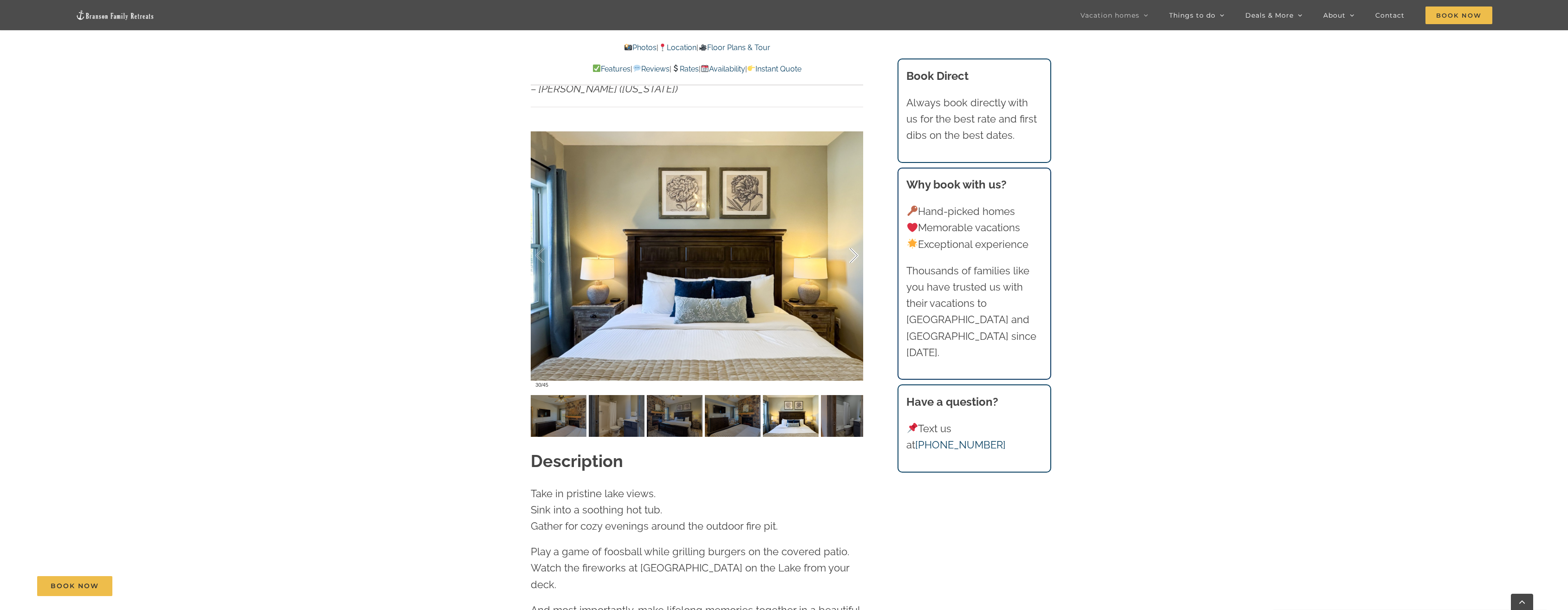
click at [855, 239] on div at bounding box center [843, 256] width 29 height 58
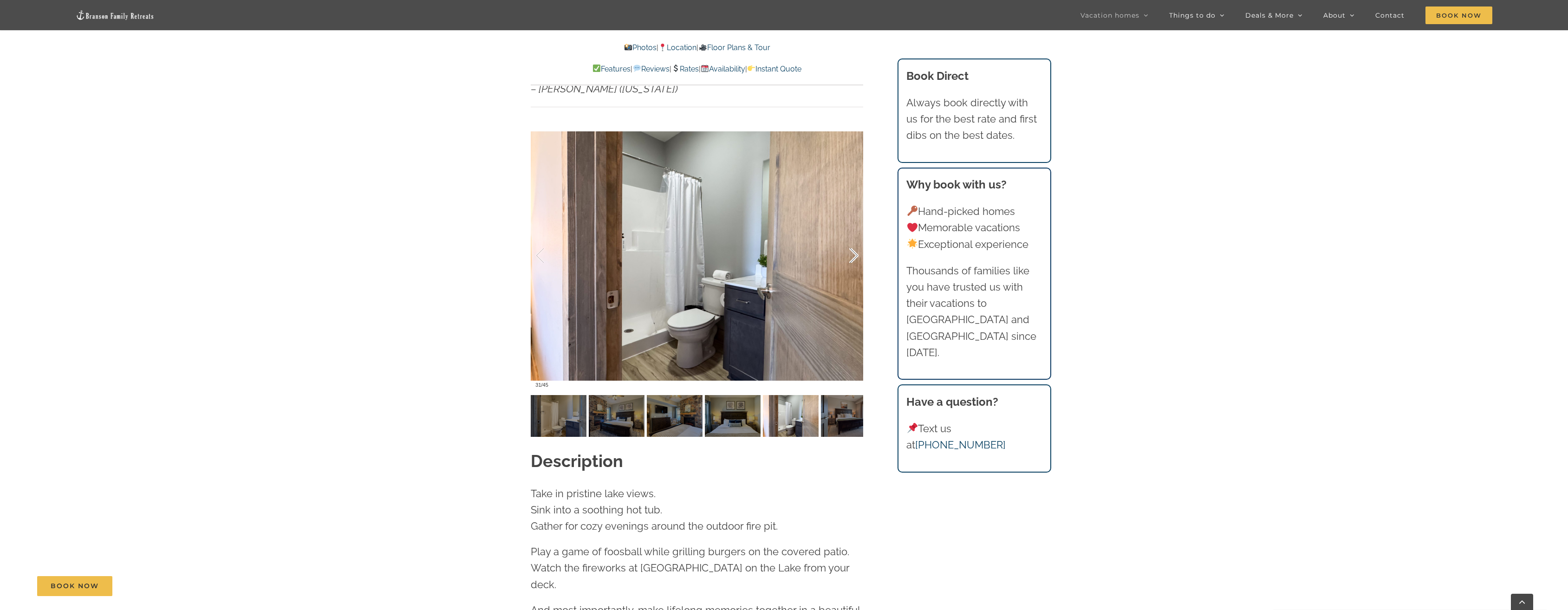
click at [855, 239] on div at bounding box center [843, 256] width 29 height 58
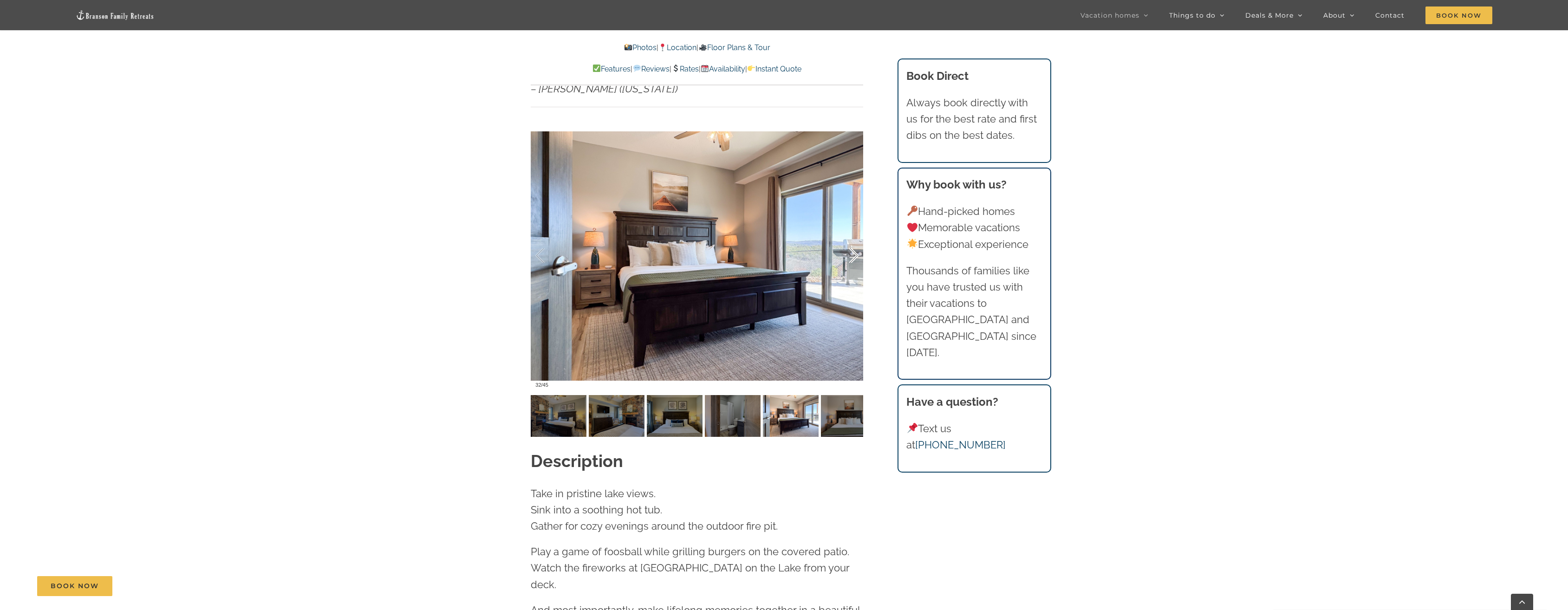
click at [855, 239] on div at bounding box center [843, 256] width 29 height 58
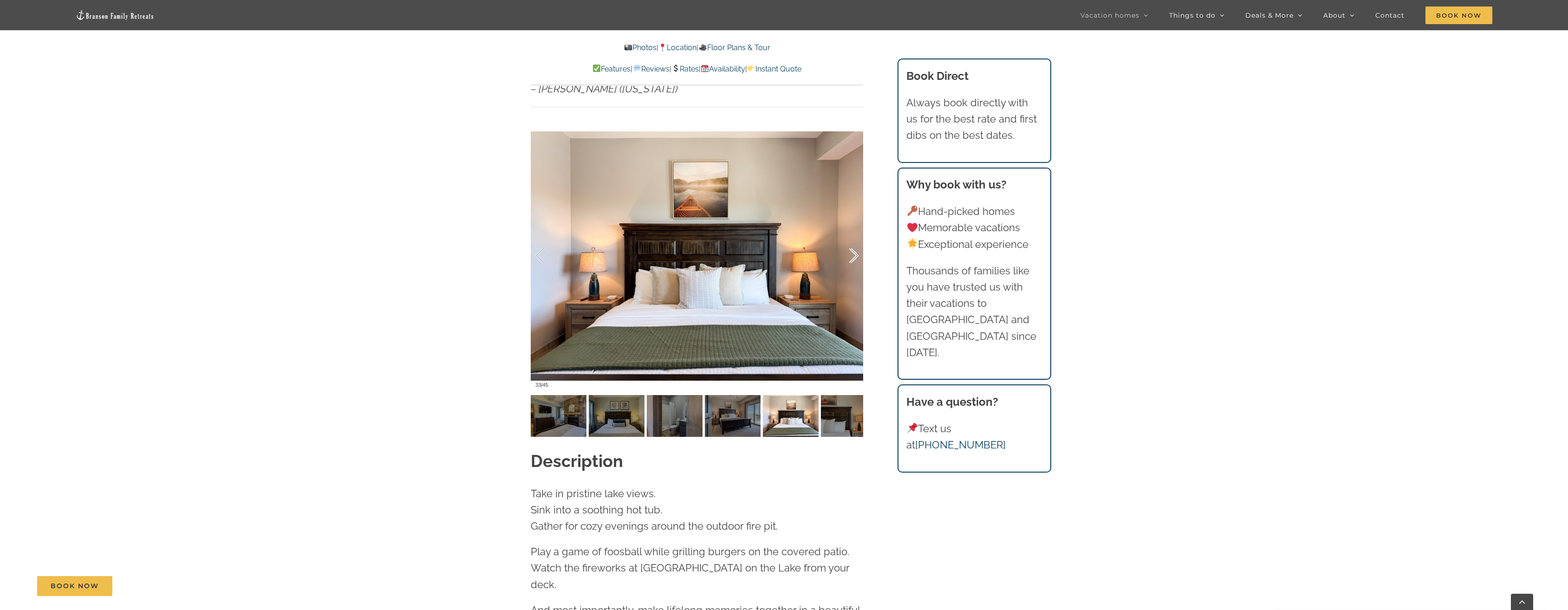
click at [855, 239] on div at bounding box center [843, 256] width 29 height 58
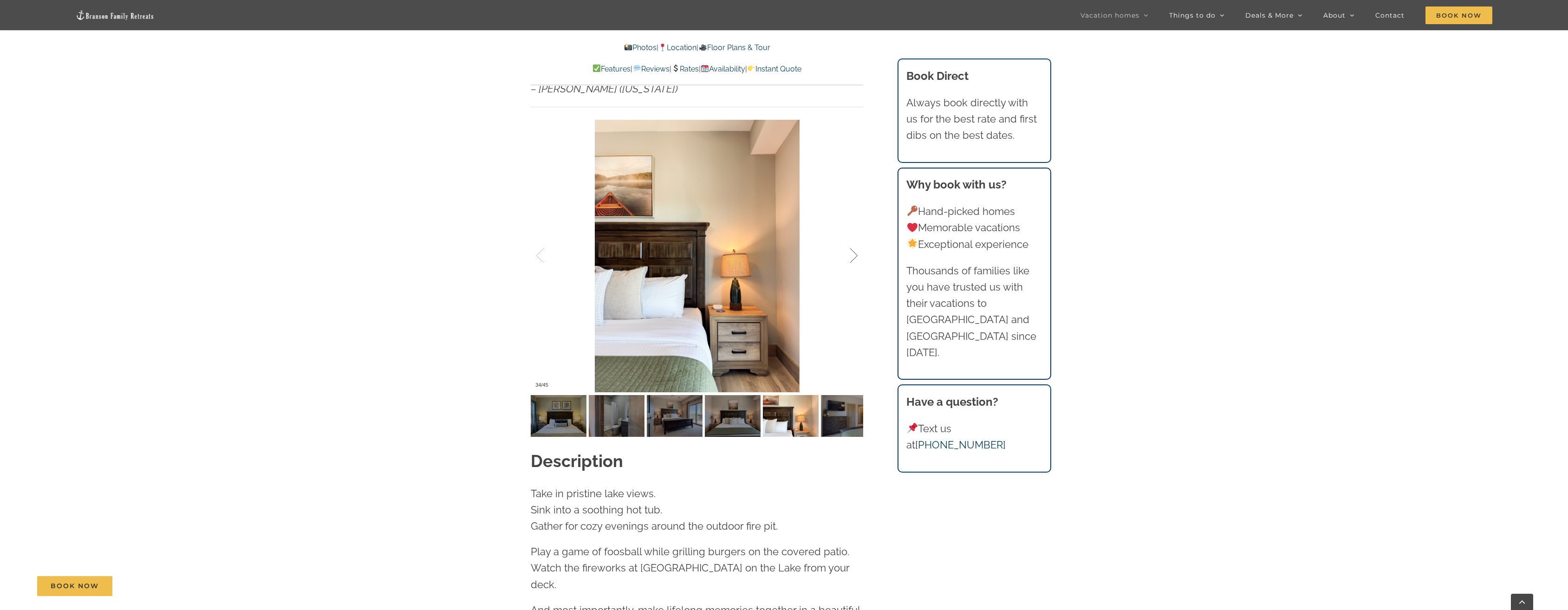
click at [855, 239] on div at bounding box center [843, 256] width 29 height 58
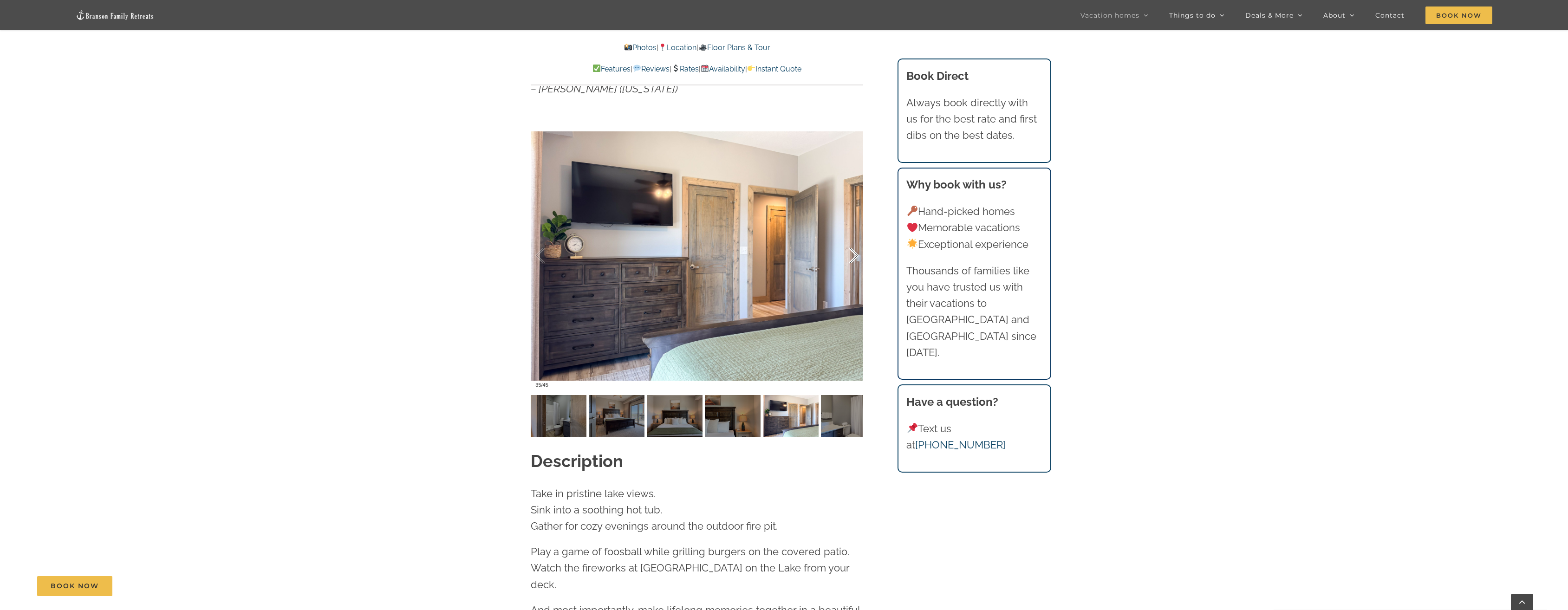
click at [855, 239] on div at bounding box center [843, 256] width 29 height 58
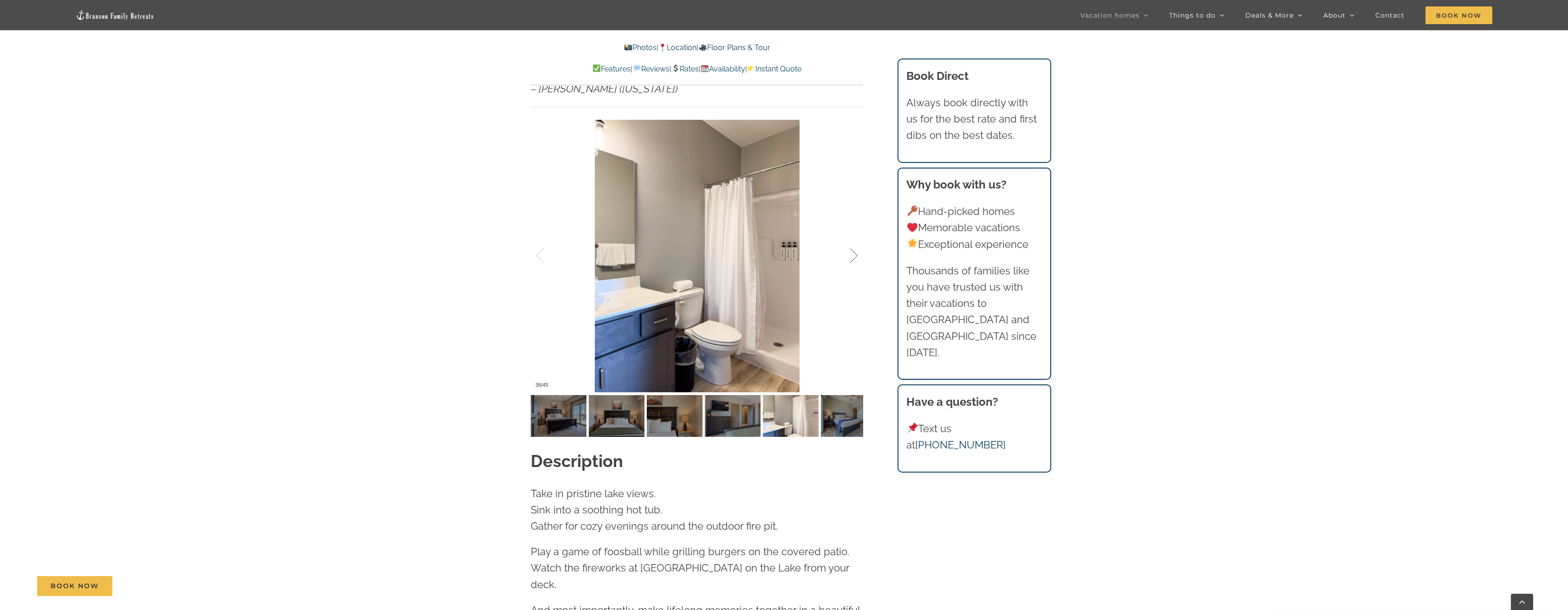
click at [855, 239] on div at bounding box center [843, 256] width 29 height 58
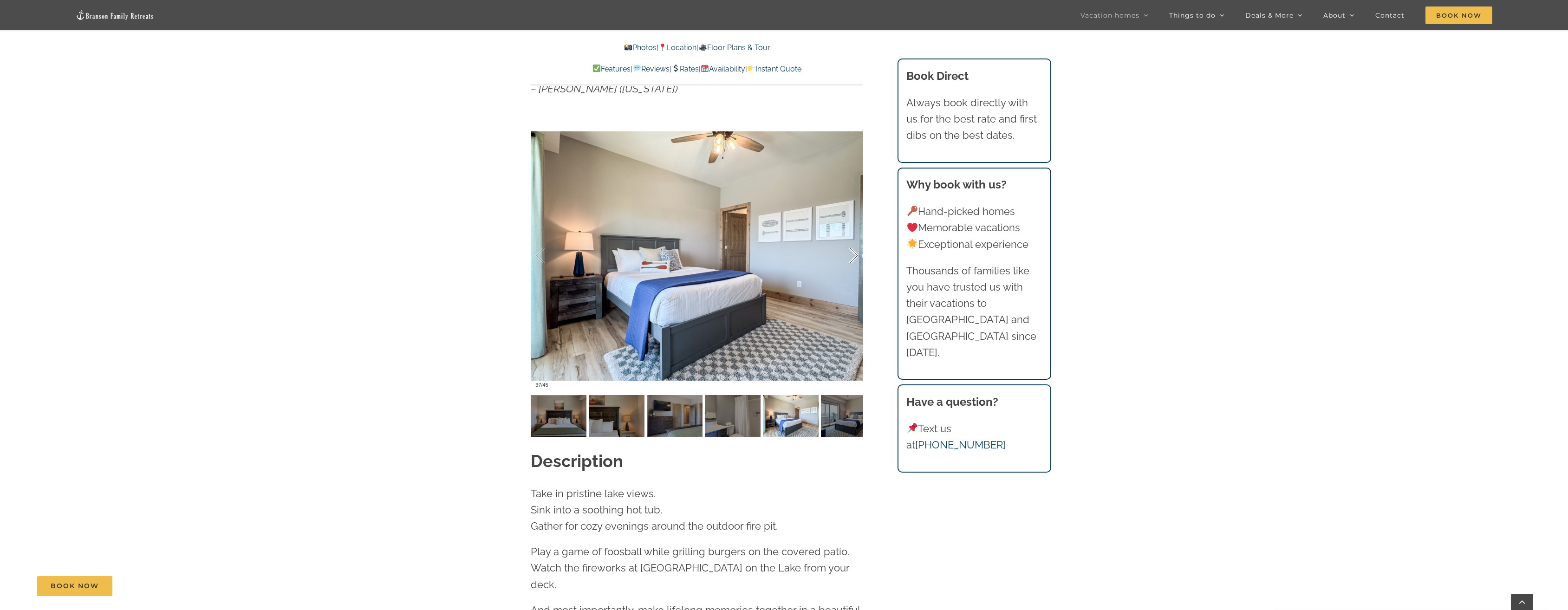
click at [855, 239] on div at bounding box center [843, 256] width 29 height 58
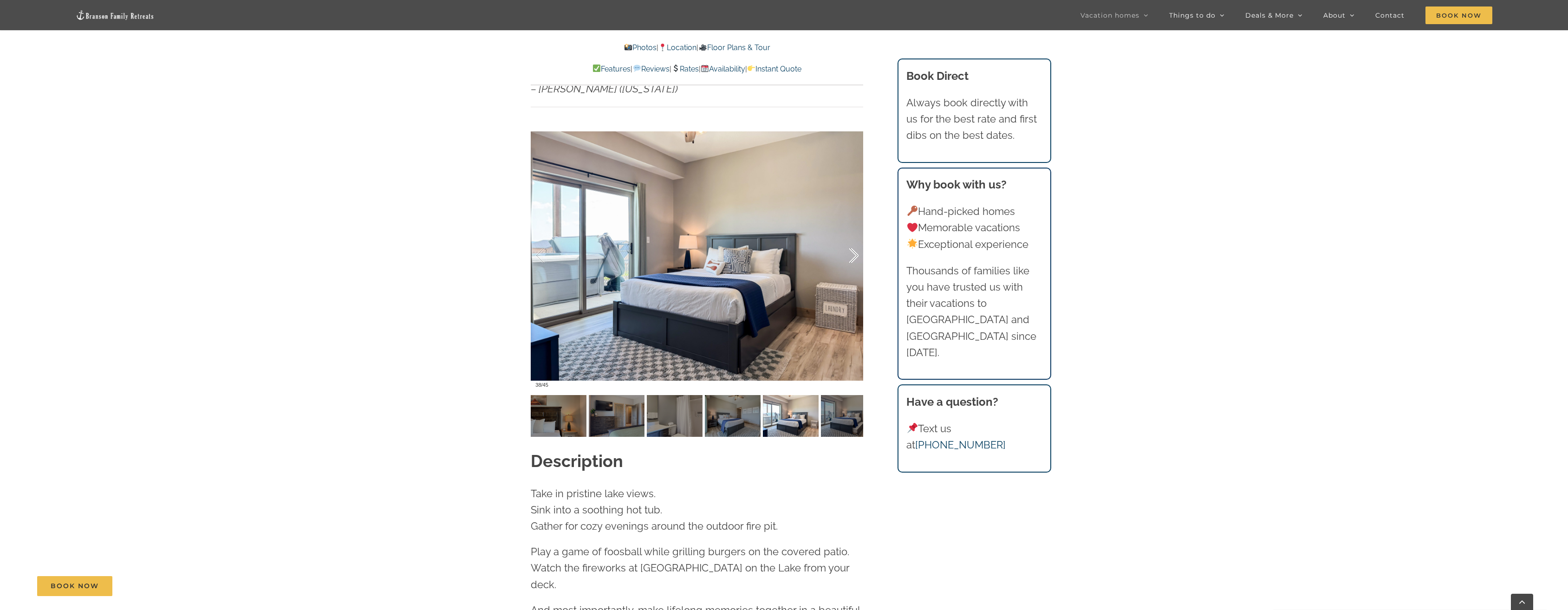
click at [855, 239] on div at bounding box center [843, 256] width 29 height 58
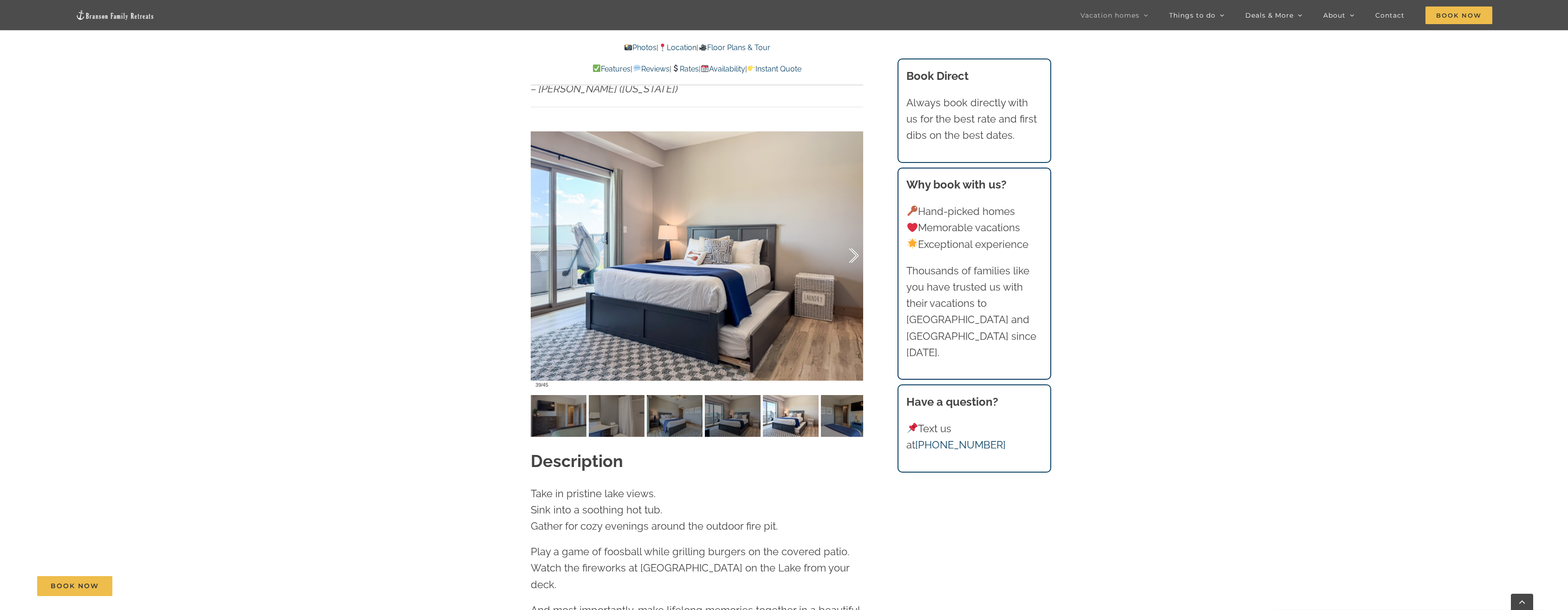
click at [855, 239] on div at bounding box center [843, 256] width 29 height 58
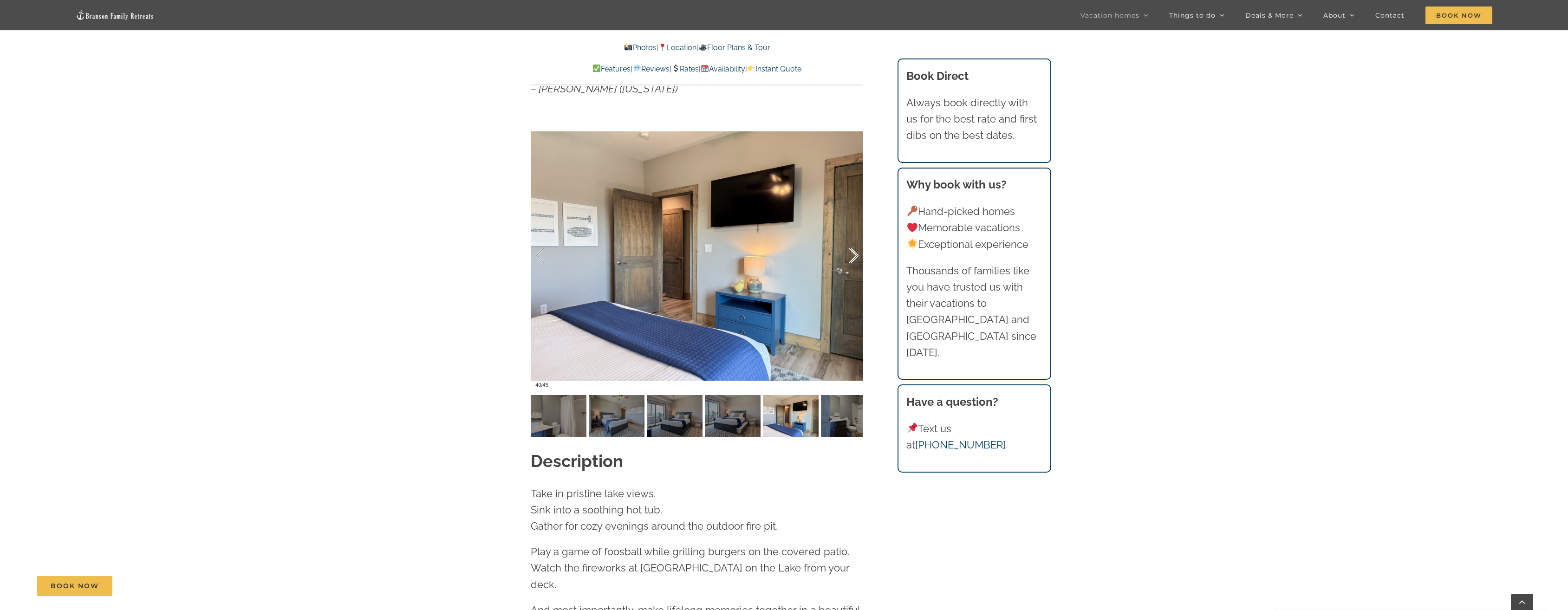
click at [855, 239] on div at bounding box center [843, 256] width 29 height 58
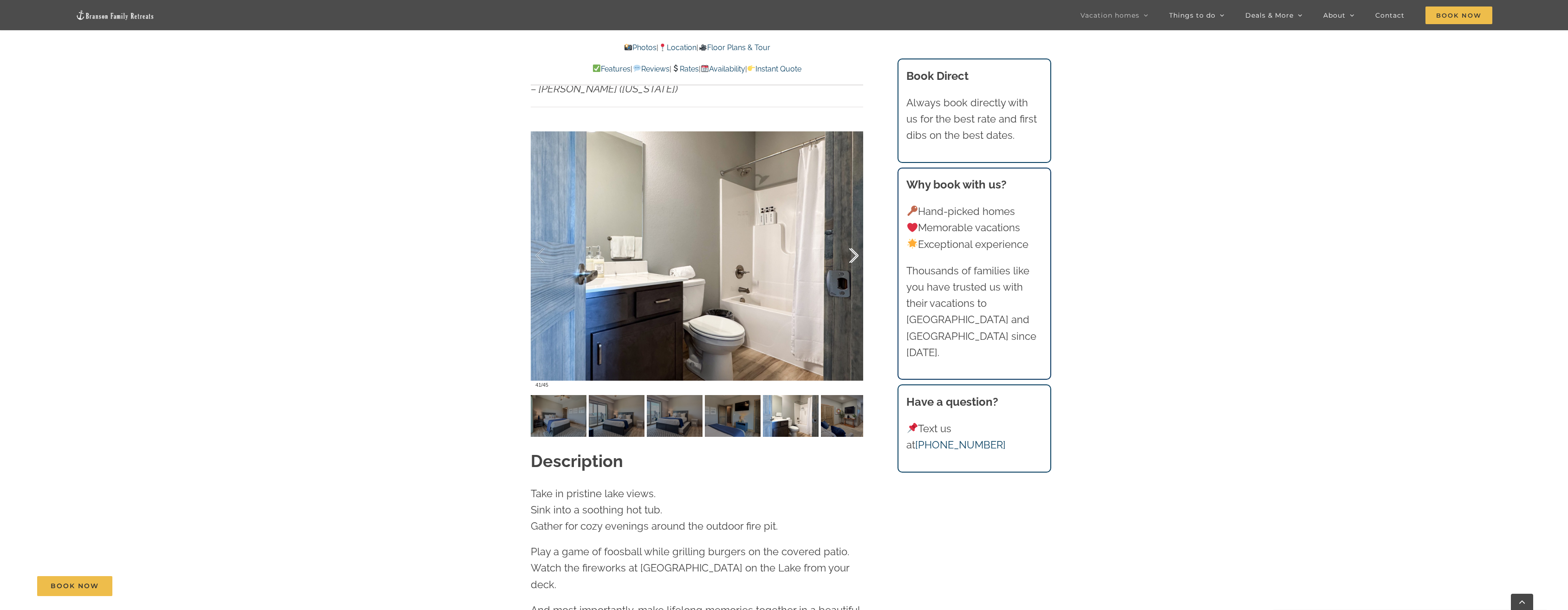
click at [855, 239] on div at bounding box center [843, 256] width 29 height 58
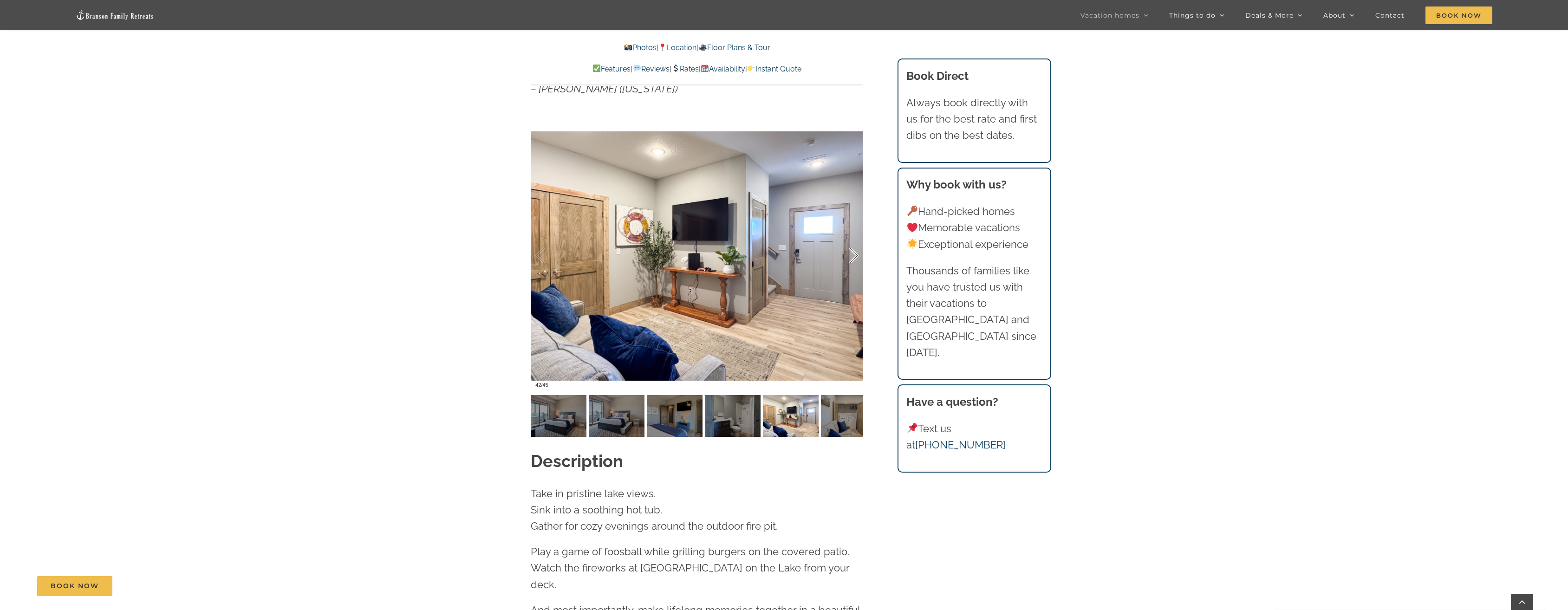
click at [858, 243] on div at bounding box center [843, 256] width 29 height 58
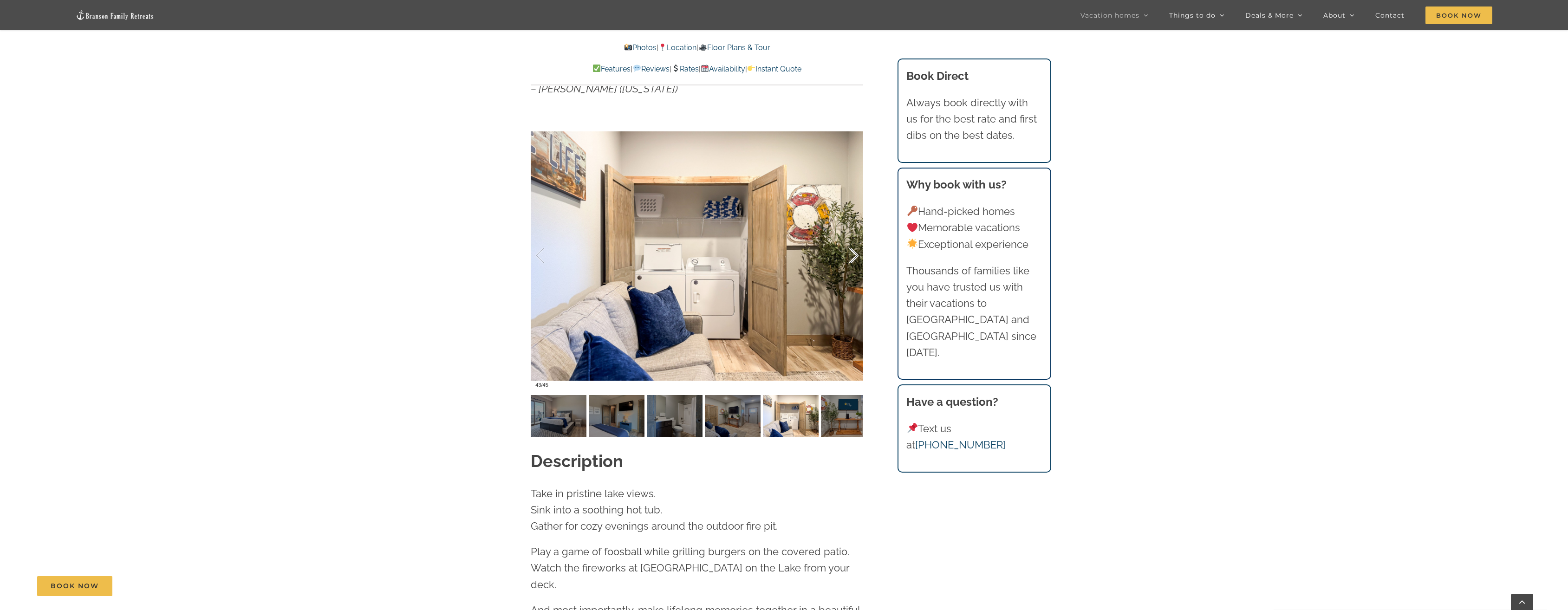
click at [858, 243] on div at bounding box center [843, 256] width 29 height 58
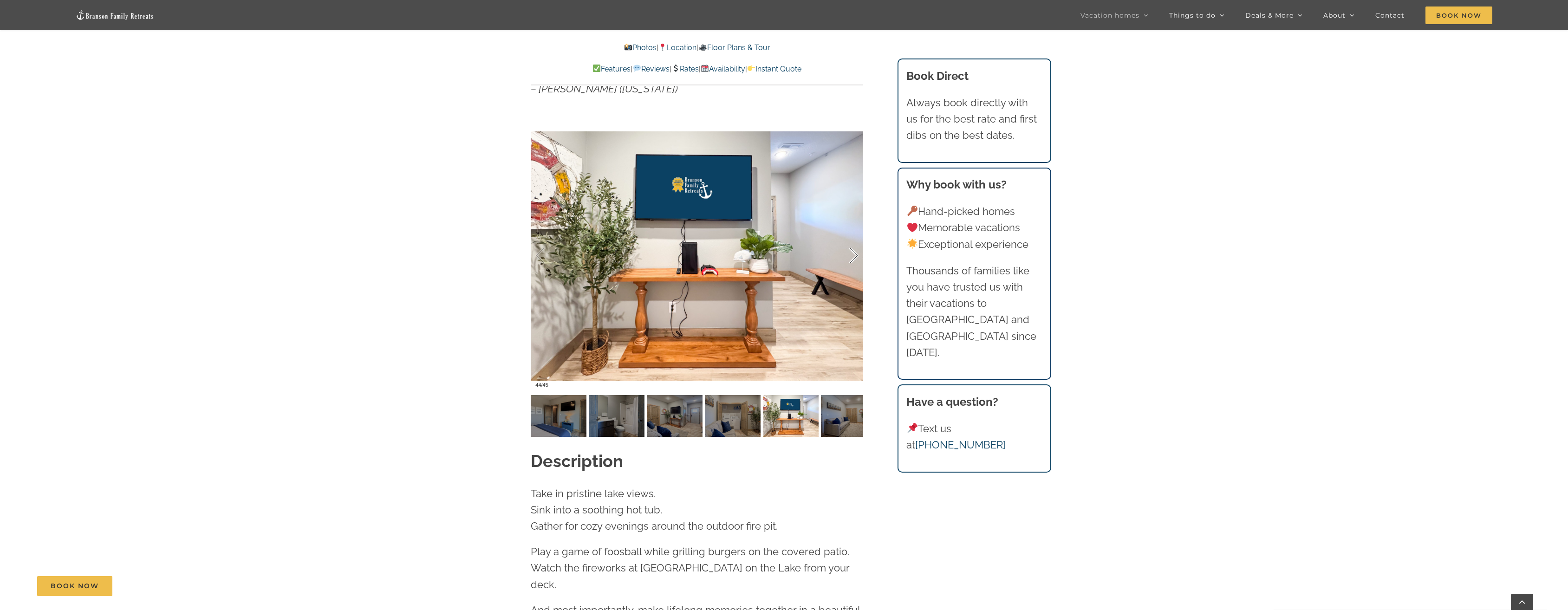
click at [858, 243] on div at bounding box center [843, 256] width 29 height 58
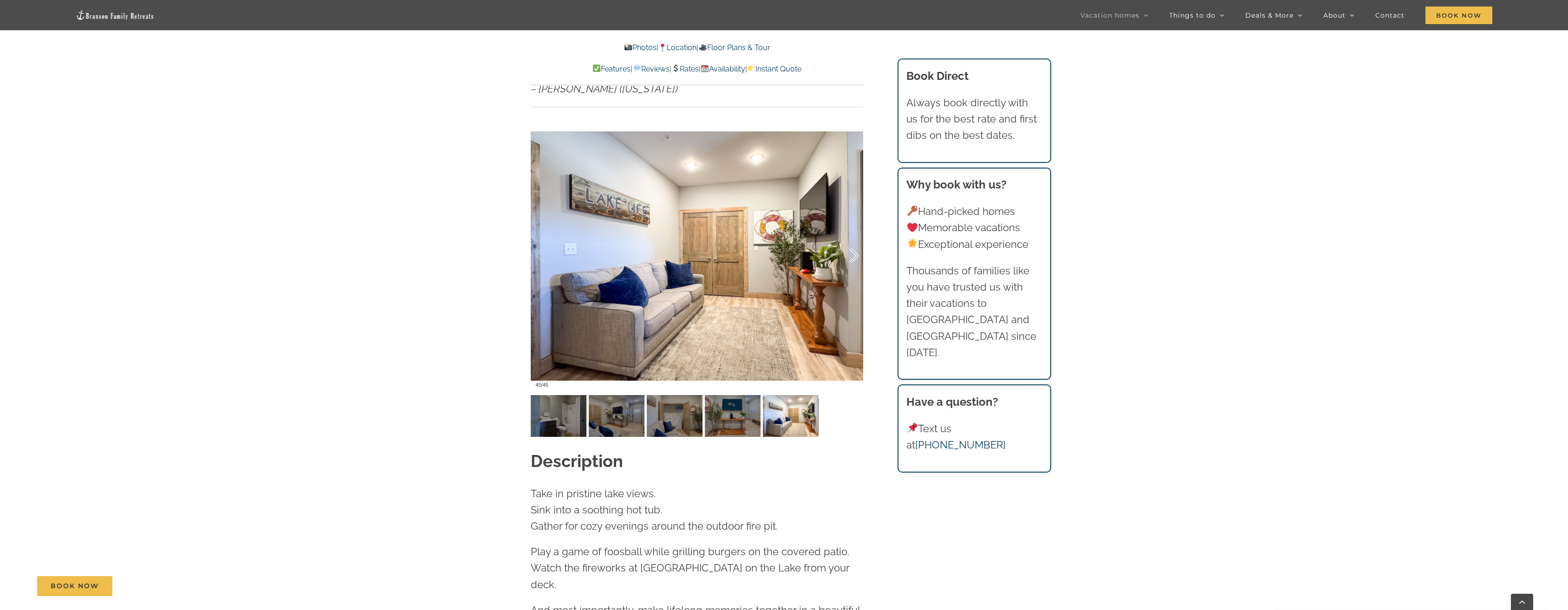
click at [851, 235] on div at bounding box center [843, 256] width 29 height 58
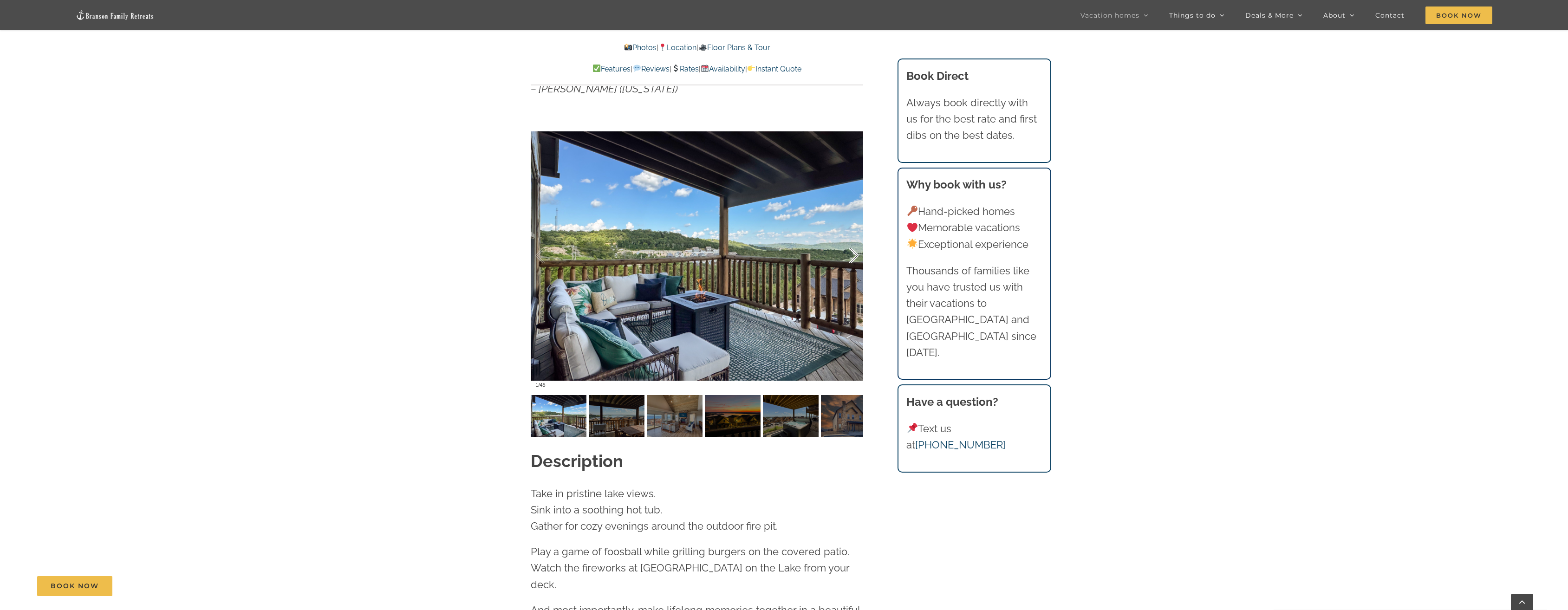
click at [851, 235] on div at bounding box center [843, 256] width 29 height 58
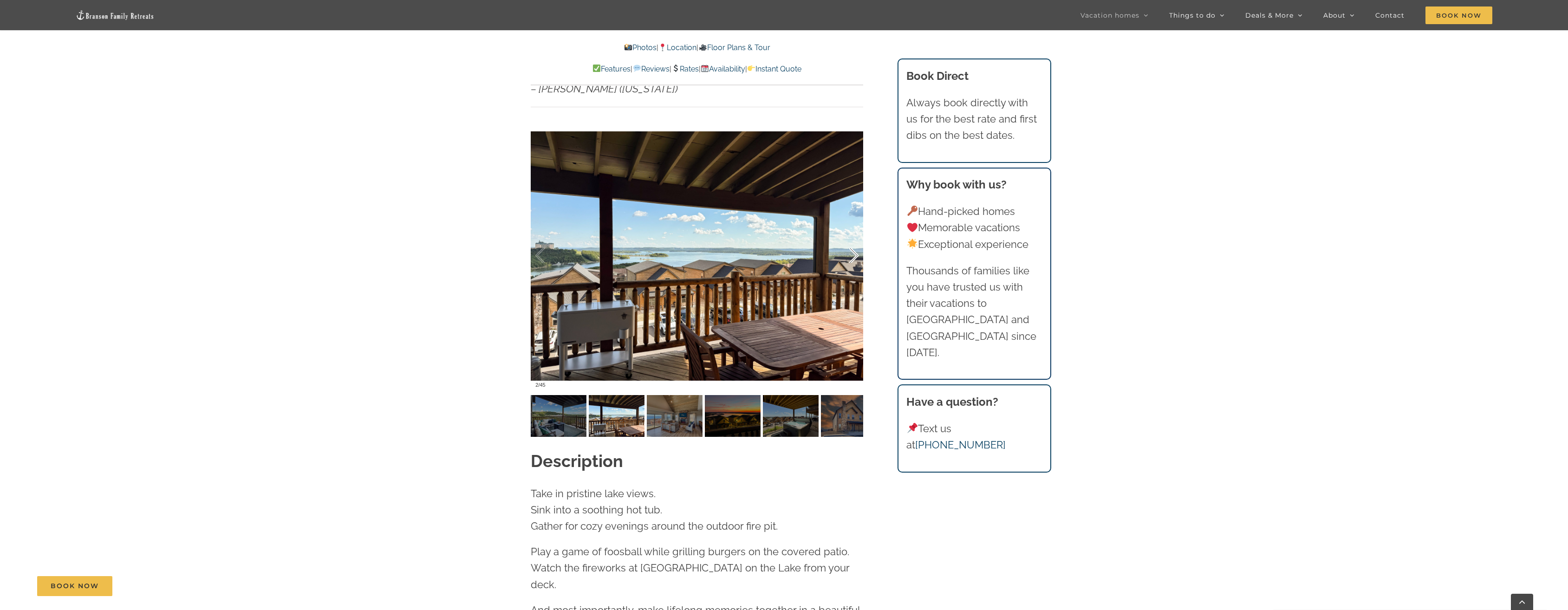
click at [851, 235] on div at bounding box center [843, 256] width 29 height 58
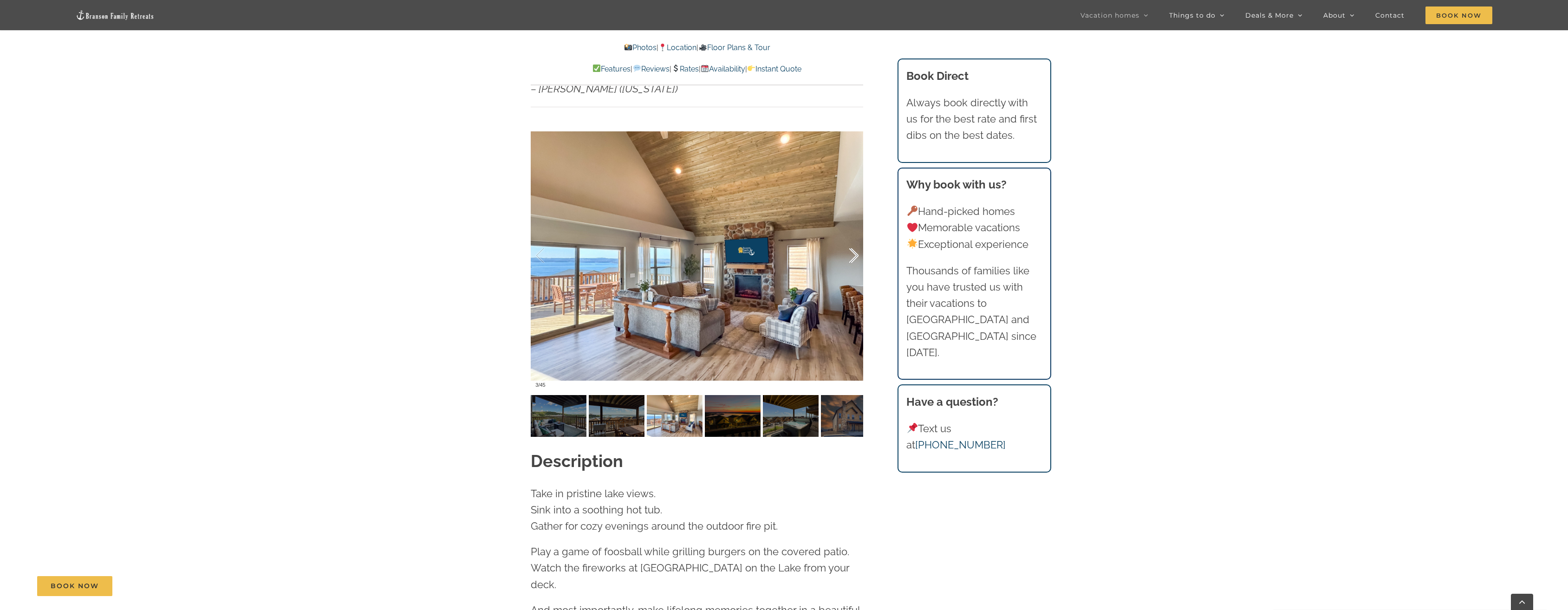
click at [851, 236] on div at bounding box center [843, 256] width 29 height 58
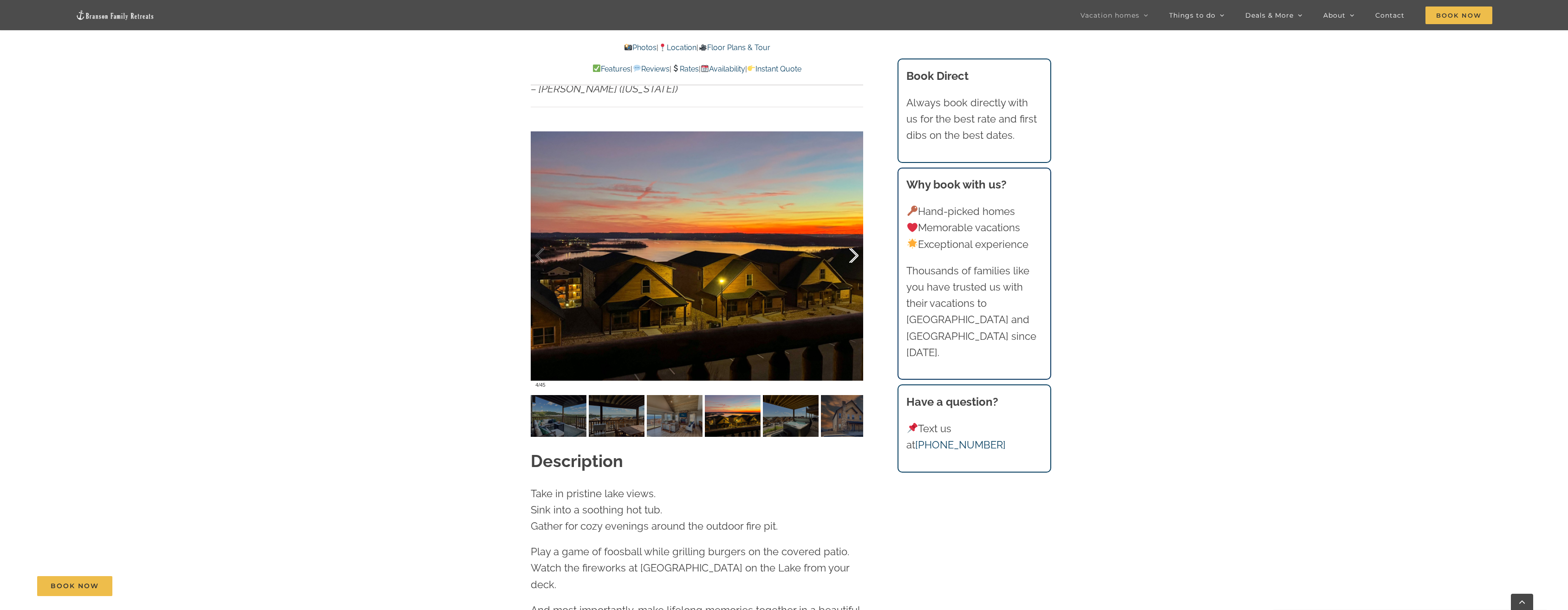
click at [851, 236] on div at bounding box center [843, 256] width 29 height 58
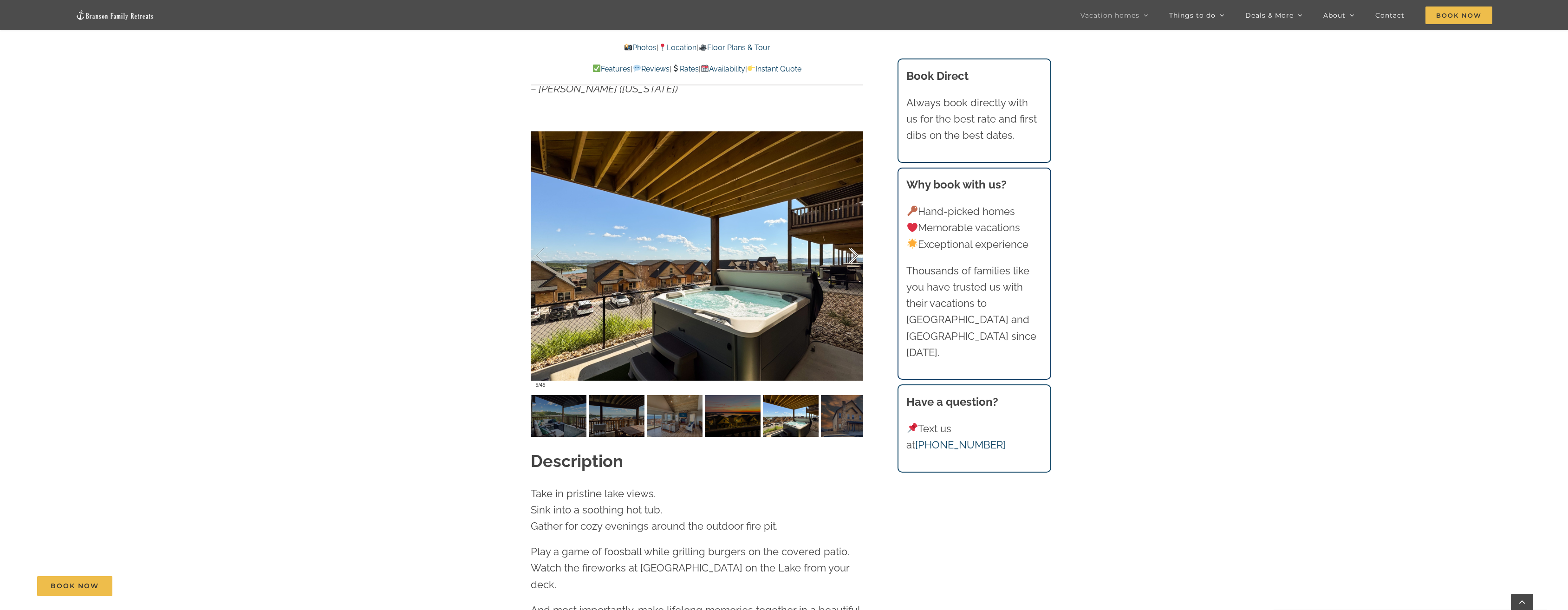
click at [851, 236] on div at bounding box center [843, 256] width 29 height 58
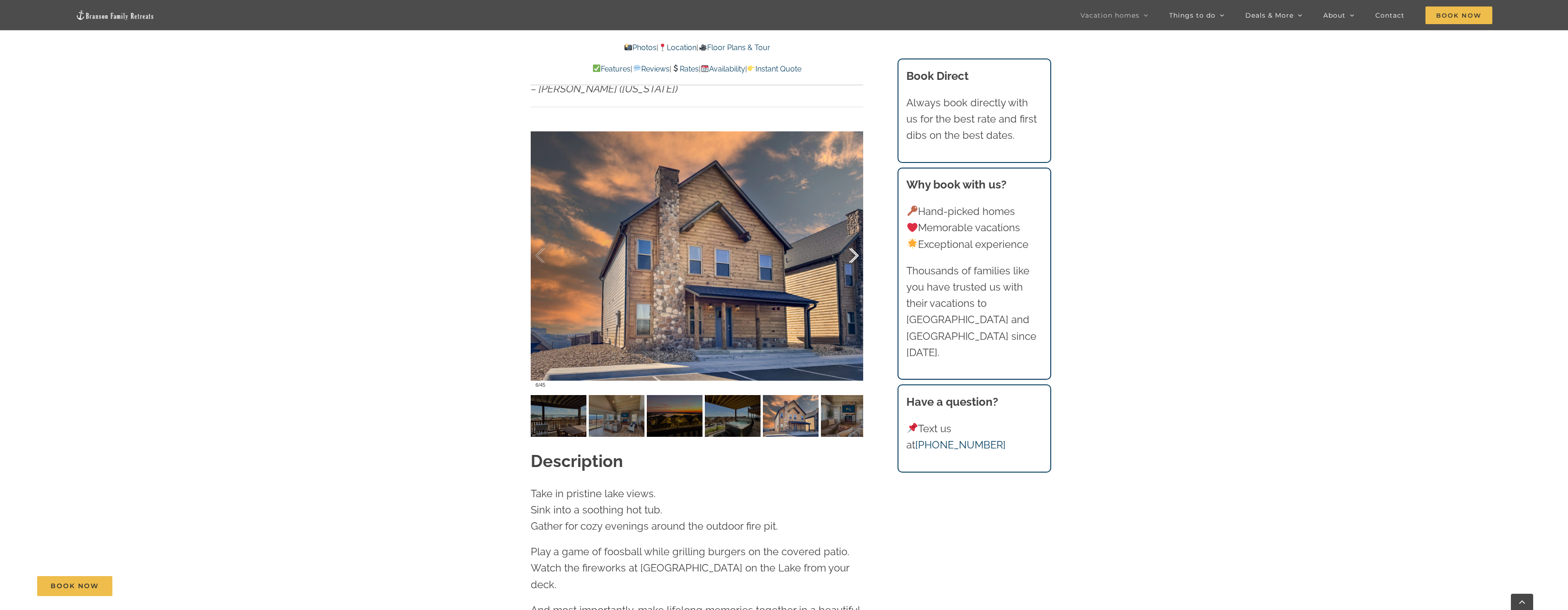
click at [851, 236] on div at bounding box center [843, 256] width 29 height 58
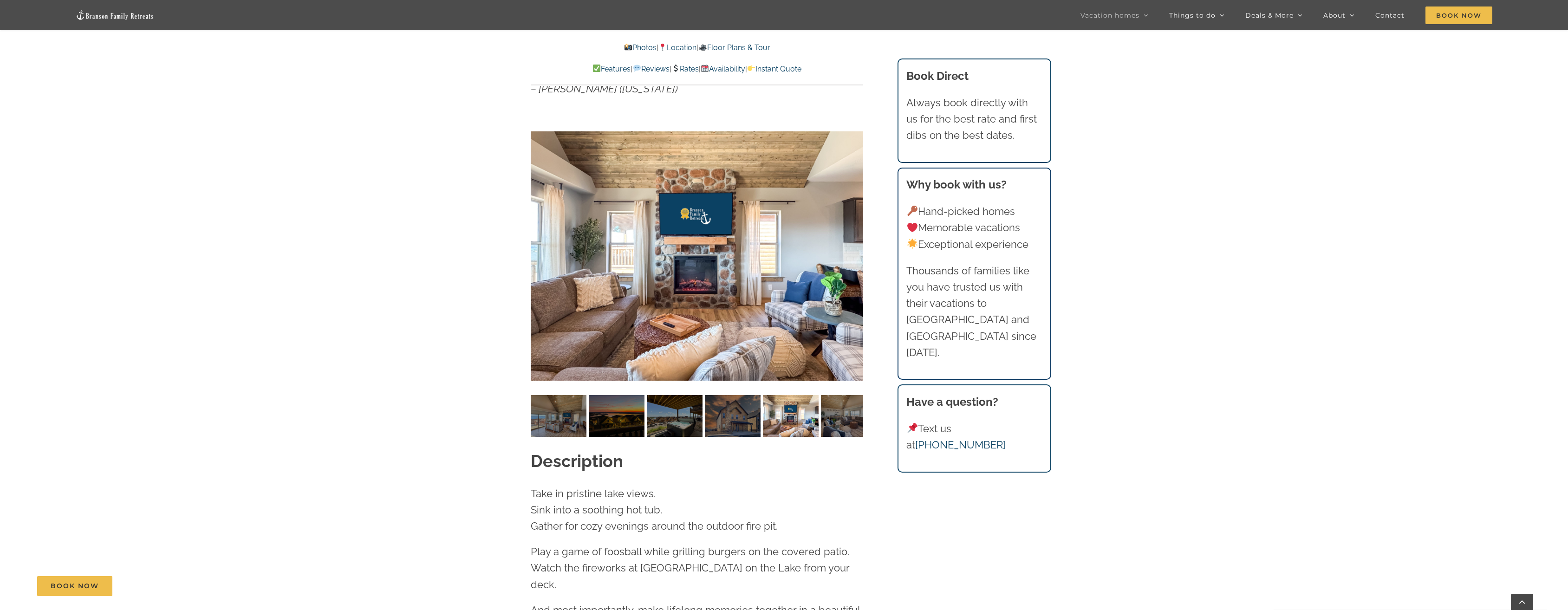
click at [729, 70] on link "Availability" at bounding box center [723, 68] width 45 height 9
